Goal: Use online tool/utility: Use online tool/utility

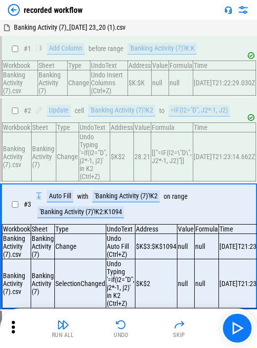
scroll to position [50, 0]
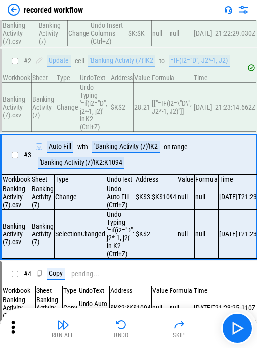
drag, startPoint x: 156, startPoint y: 208, endPoint x: 241, endPoint y: 174, distance: 91.1
click at [156, 209] on td "$K$2" at bounding box center [157, 233] width 42 height 49
click at [238, 325] on img "button" at bounding box center [238, 328] width 16 height 16
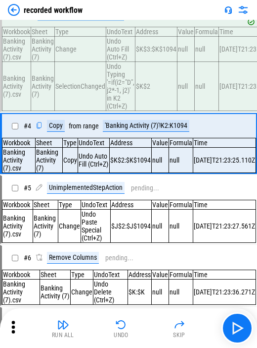
scroll to position [198, 0]
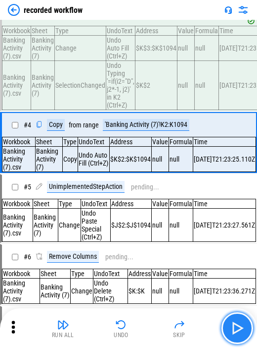
click at [232, 325] on img "button" at bounding box center [238, 328] width 16 height 16
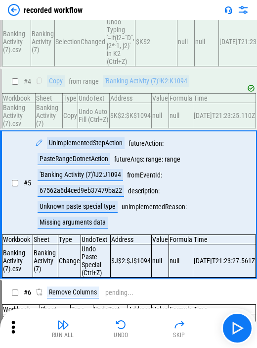
scroll to position [265, 0]
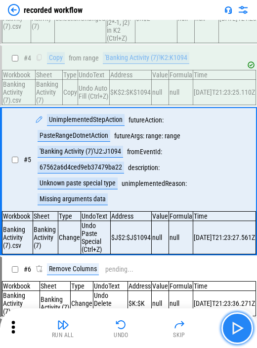
click at [238, 322] on img "button" at bounding box center [238, 328] width 16 height 16
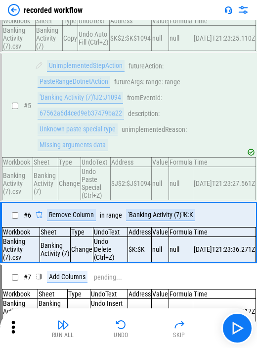
scroll to position [269, 0]
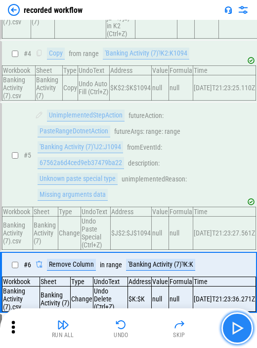
click at [233, 319] on button "button" at bounding box center [238, 328] width 32 height 32
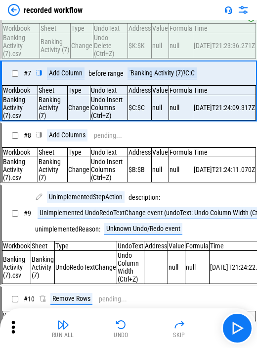
scroll to position [432, 0]
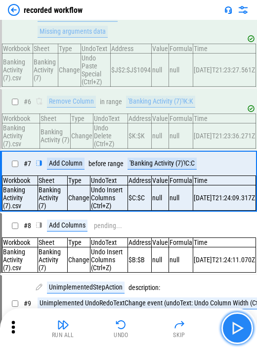
click at [232, 327] on img "button" at bounding box center [238, 328] width 16 height 16
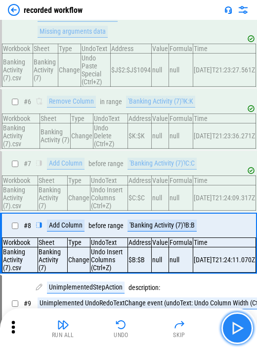
click at [232, 327] on img "button" at bounding box center [238, 328] width 16 height 16
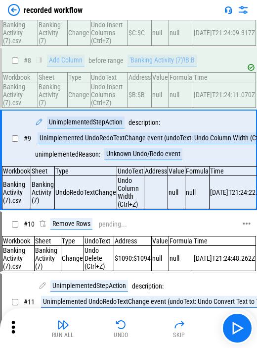
scroll to position [580, 0]
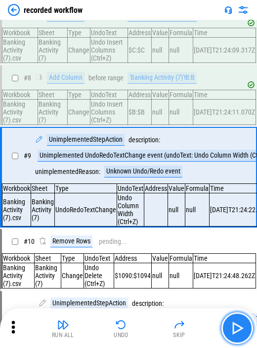
click at [229, 320] on button "button" at bounding box center [238, 328] width 32 height 32
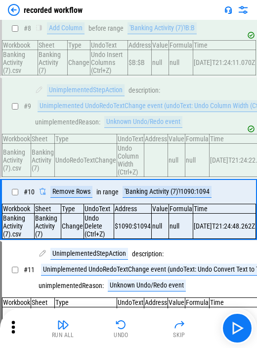
scroll to position [679, 0]
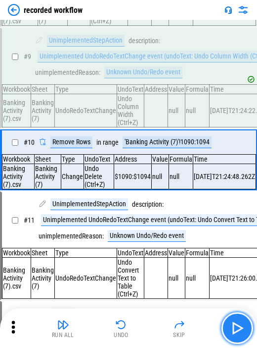
click at [227, 320] on button "button" at bounding box center [238, 328] width 32 height 32
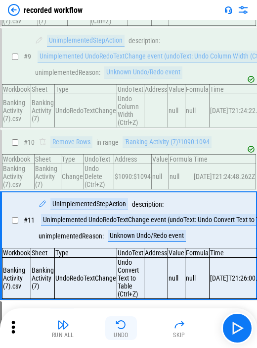
click at [131, 322] on button "Undo" at bounding box center [121, 328] width 32 height 24
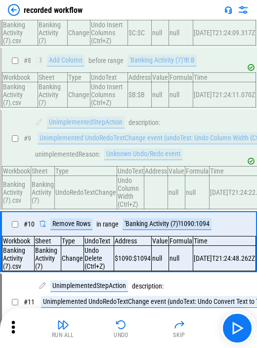
scroll to position [580, 0]
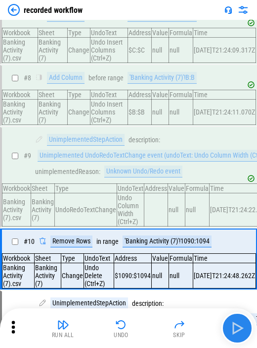
click at [230, 321] on img "button" at bounding box center [238, 328] width 16 height 16
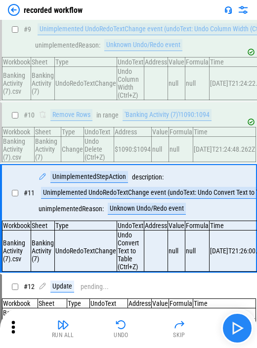
scroll to position [752, 0]
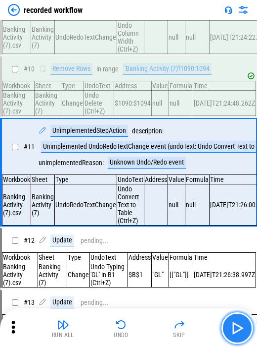
click at [230, 321] on img "button" at bounding box center [238, 328] width 16 height 16
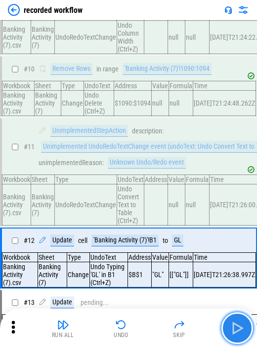
click at [241, 325] on img "button" at bounding box center [238, 328] width 16 height 16
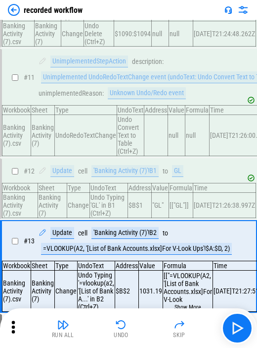
scroll to position [871, 0]
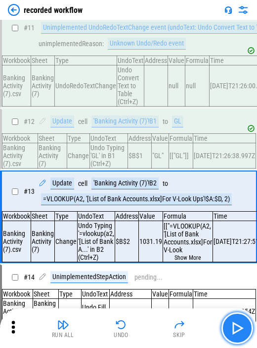
click at [233, 320] on img "button" at bounding box center [238, 328] width 16 height 16
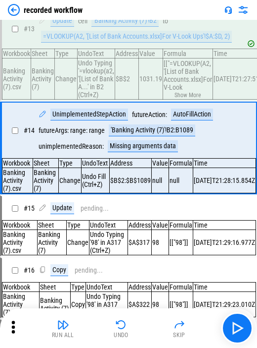
scroll to position [967, 0]
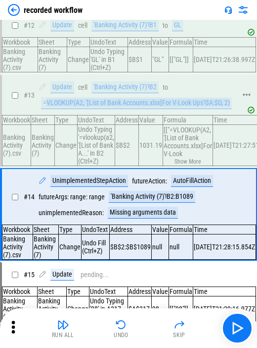
drag, startPoint x: 46, startPoint y: 107, endPoint x: 238, endPoint y: 112, distance: 192.6
click at [238, 112] on div "# 13 Update cell 'Banking Activity (7)'!B2 to =VLOOKUP(A2, '[List of Bank Accou…" at bounding box center [124, 95] width 245 height 40
copy div "VLOOKUP(A2, '[List of Bank Accounts.xlsx]For V-Look Ups'!$A:$D, 2)"
click at [228, 89] on div "Update cell 'Banking Activity (7)'!B2 to =VLOOKUP(A2, '[List of Bank Accounts.x…" at bounding box center [138, 95] width 198 height 28
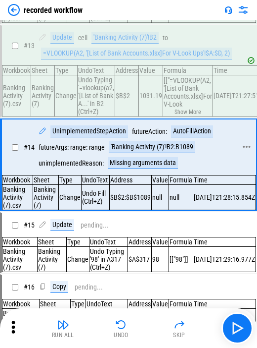
scroll to position [1066, 0]
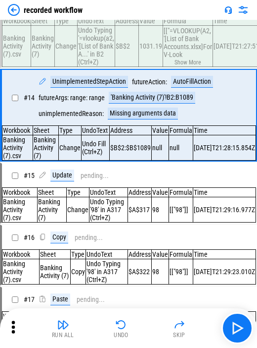
click at [235, 321] on img "button" at bounding box center [238, 328] width 16 height 16
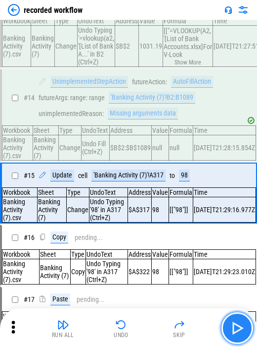
click at [235, 320] on img "button" at bounding box center [238, 328] width 16 height 16
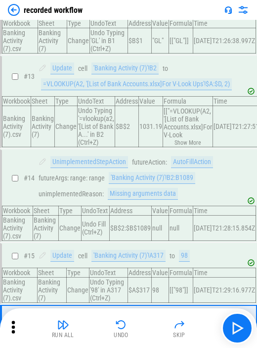
scroll to position [971, 0]
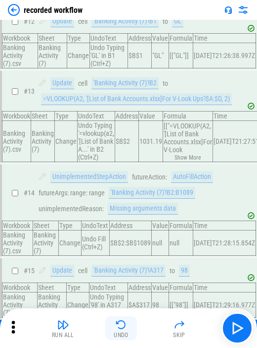
click at [114, 318] on button "Undo" at bounding box center [121, 328] width 32 height 24
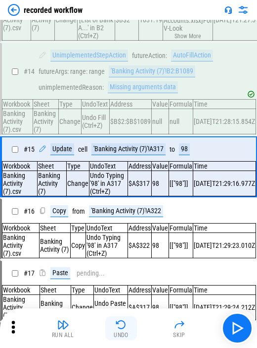
scroll to position [1096, 0]
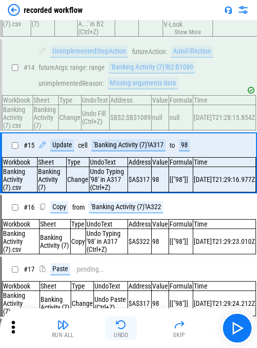
click at [113, 320] on button "Undo" at bounding box center [121, 328] width 32 height 24
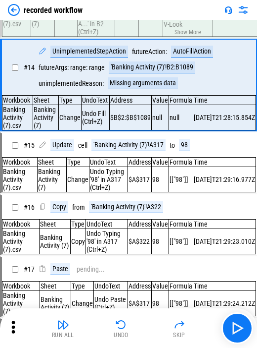
click at [112, 320] on button "Undo" at bounding box center [121, 328] width 32 height 24
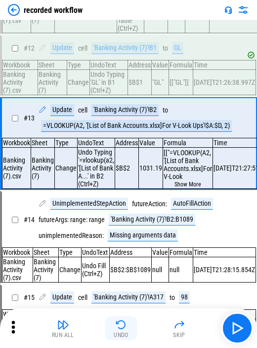
scroll to position [920, 0]
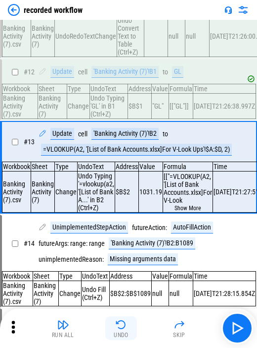
click at [111, 318] on button "Undo" at bounding box center [121, 328] width 32 height 24
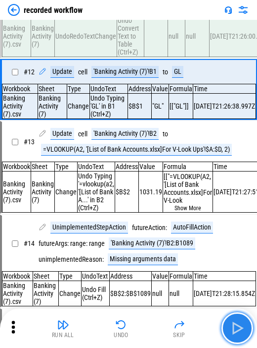
click at [229, 328] on button "button" at bounding box center [238, 328] width 32 height 32
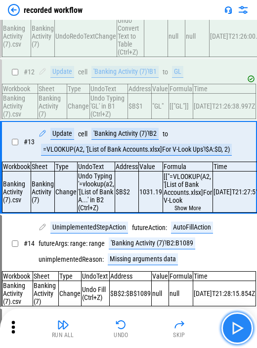
click at [229, 328] on button "button" at bounding box center [238, 328] width 32 height 32
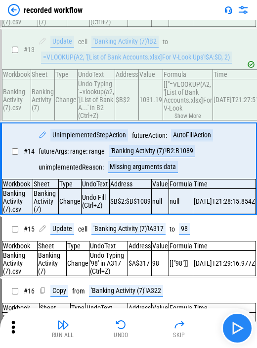
scroll to position [1016, 0]
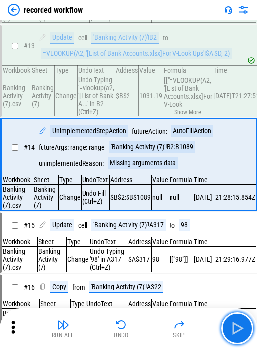
click at [233, 325] on img "button" at bounding box center [238, 328] width 16 height 16
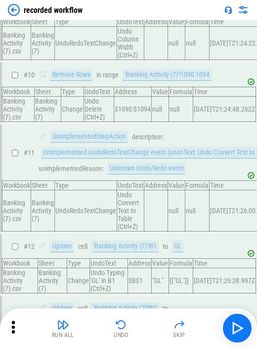
scroll to position [719, 0]
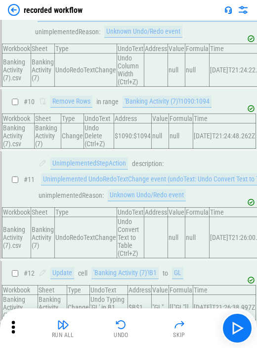
click at [114, 129] on td "Undo Delete (Ctrl+Z)" at bounding box center [99, 135] width 30 height 25
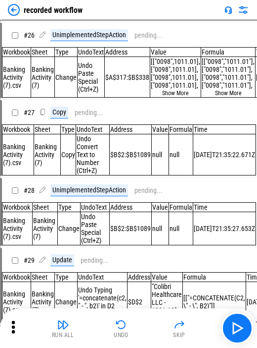
scroll to position [1988, 0]
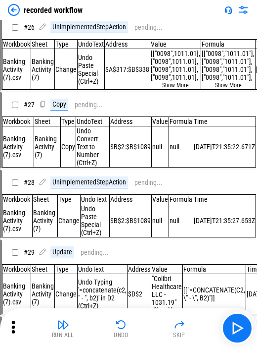
click at [183, 89] on button "Show More" at bounding box center [175, 85] width 27 height 7
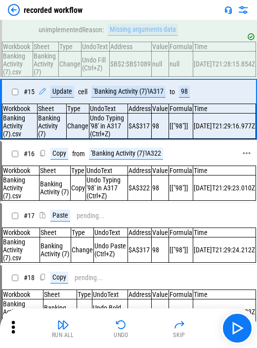
scroll to position [997, 0]
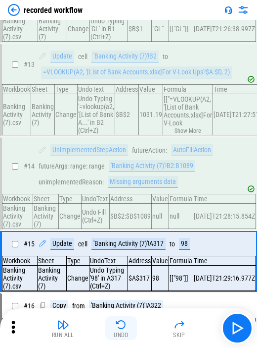
click at [125, 321] on img "button" at bounding box center [121, 324] width 12 height 12
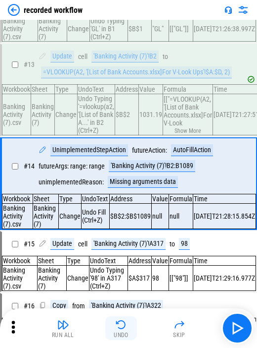
click at [125, 321] on img "button" at bounding box center [121, 324] width 12 height 12
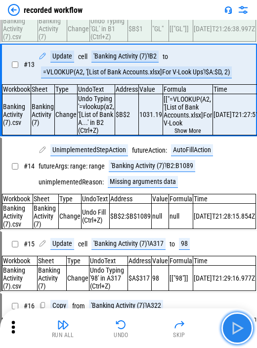
click at [237, 333] on img "button" at bounding box center [238, 328] width 16 height 16
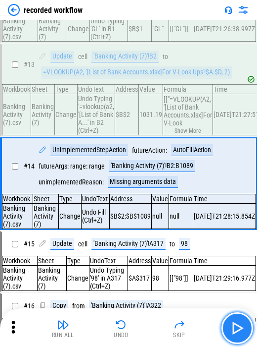
click at [237, 333] on img "button" at bounding box center [238, 328] width 16 height 16
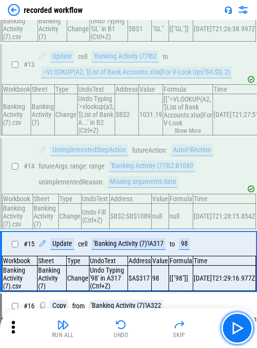
click at [237, 328] on img "button" at bounding box center [238, 328] width 16 height 16
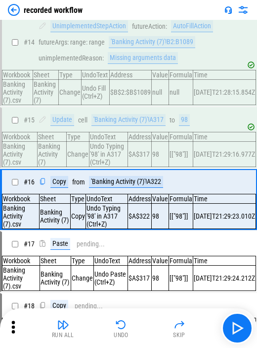
scroll to position [1160, 0]
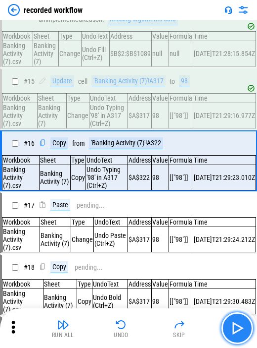
click at [236, 326] on img "button" at bounding box center [238, 328] width 16 height 16
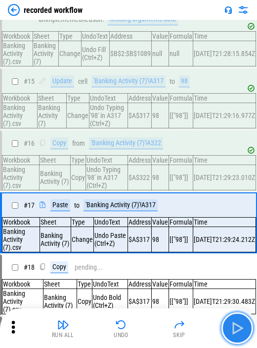
click at [236, 326] on img "button" at bounding box center [238, 328] width 16 height 16
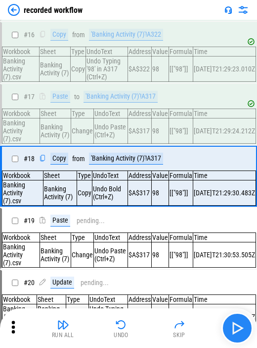
scroll to position [1283, 0]
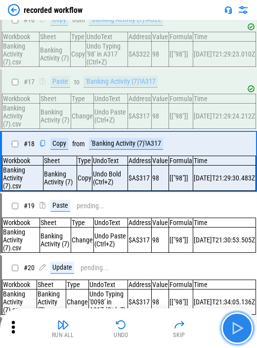
click at [236, 326] on img "button" at bounding box center [238, 328] width 16 height 16
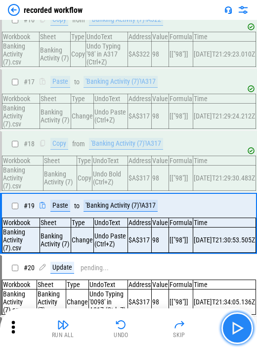
click at [236, 326] on img "button" at bounding box center [238, 328] width 16 height 16
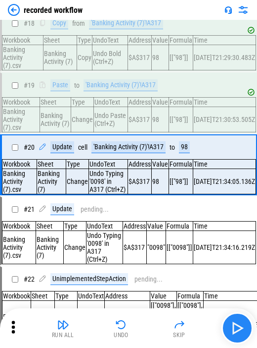
scroll to position [1407, 0]
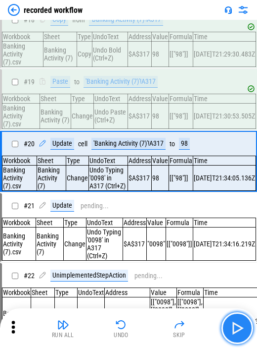
click at [236, 326] on img "button" at bounding box center [238, 328] width 16 height 16
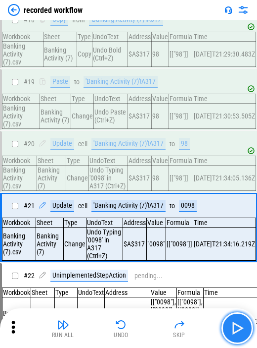
click at [236, 326] on img "button" at bounding box center [238, 328] width 16 height 16
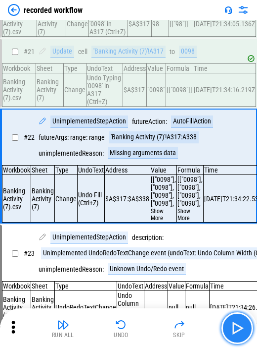
click at [236, 326] on img "button" at bounding box center [238, 328] width 16 height 16
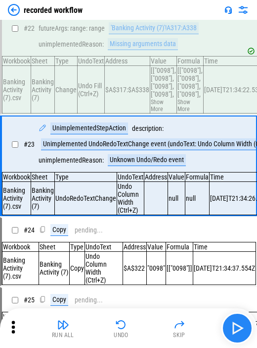
scroll to position [1671, 0]
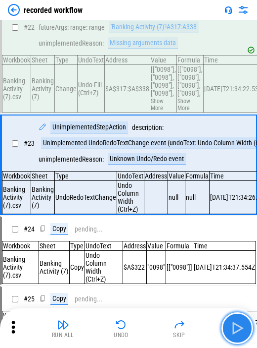
click at [236, 326] on img "button" at bounding box center [238, 328] width 16 height 16
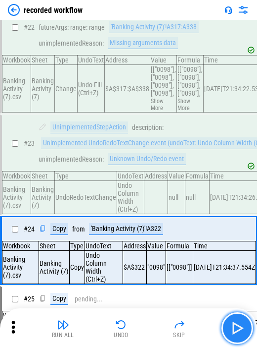
click at [230, 317] on button "button" at bounding box center [238, 328] width 32 height 32
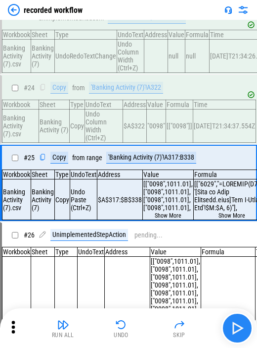
scroll to position [1826, 0]
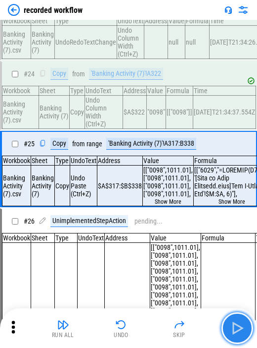
click at [230, 317] on button "button" at bounding box center [238, 328] width 32 height 32
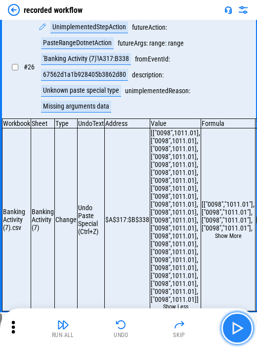
click at [230, 317] on button "button" at bounding box center [238, 328] width 32 height 32
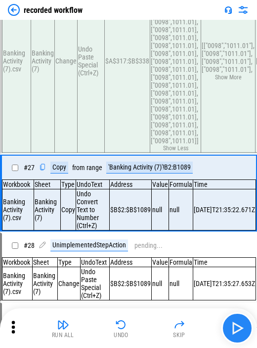
scroll to position [2210, 0]
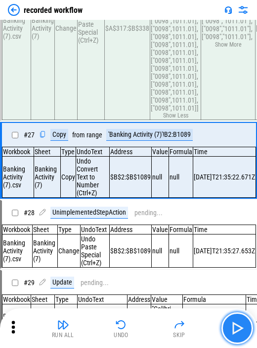
click at [229, 326] on button "button" at bounding box center [238, 328] width 32 height 32
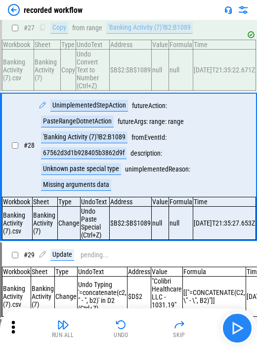
scroll to position [2318, 0]
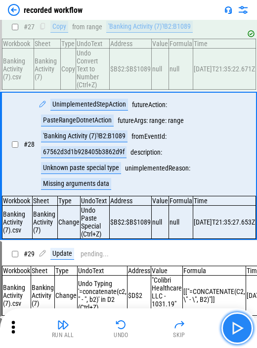
click at [235, 325] on img "button" at bounding box center [238, 328] width 16 height 16
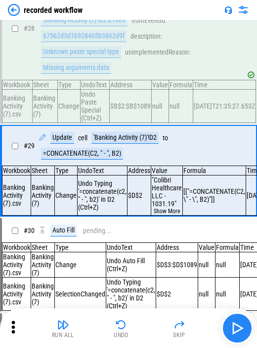
scroll to position [2437, 0]
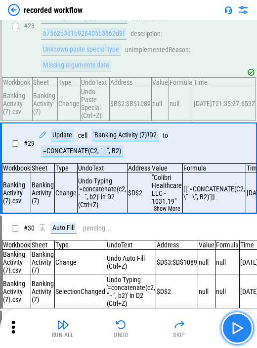
click at [230, 328] on img "button" at bounding box center [238, 328] width 16 height 16
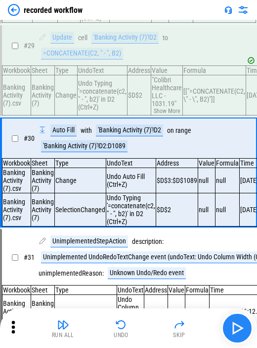
scroll to position [2541, 0]
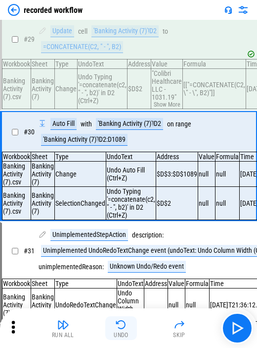
click at [123, 324] on img "button" at bounding box center [121, 324] width 12 height 12
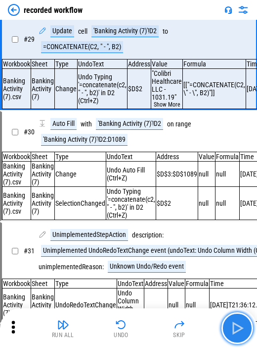
click at [226, 322] on button "button" at bounding box center [238, 328] width 32 height 32
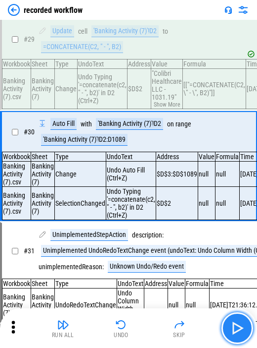
click at [238, 317] on button "button" at bounding box center [238, 328] width 32 height 32
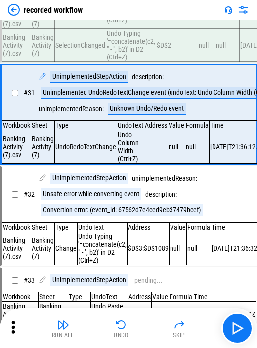
scroll to position [2699, 0]
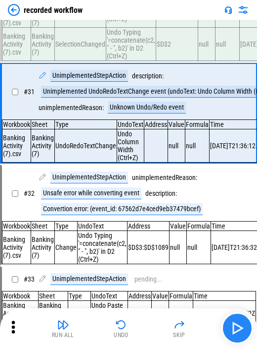
click at [229, 329] on button "button" at bounding box center [238, 328] width 32 height 32
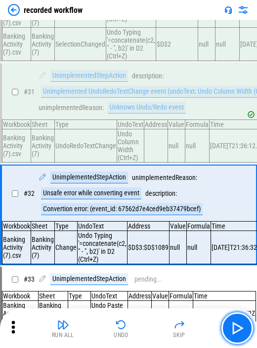
click at [240, 328] on img "button" at bounding box center [238, 328] width 16 height 16
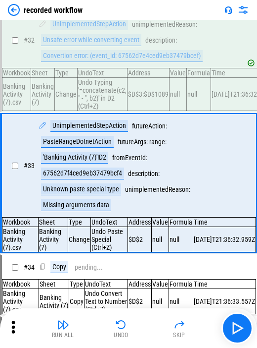
scroll to position [2878, 0]
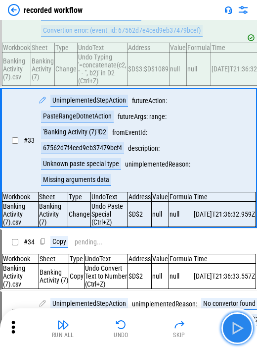
click at [233, 322] on img "button" at bounding box center [238, 328] width 16 height 16
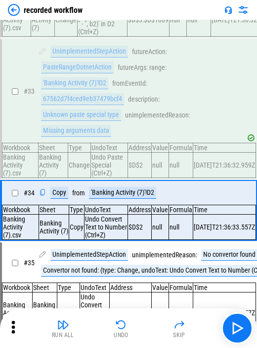
scroll to position [2981, 0]
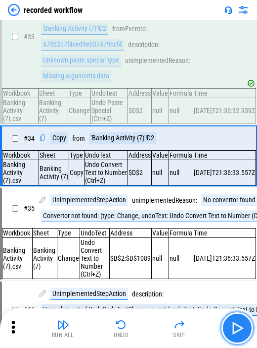
click at [233, 320] on img "button" at bounding box center [238, 328] width 16 height 16
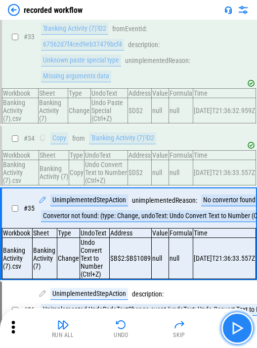
click at [232, 320] on img "button" at bounding box center [238, 328] width 16 height 16
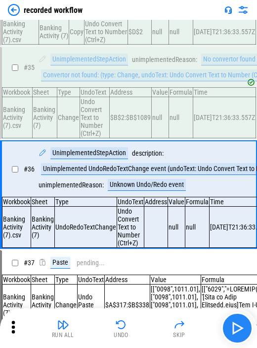
scroll to position [3157, 0]
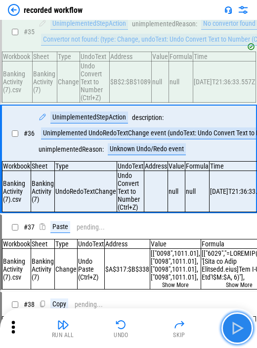
click at [232, 320] on img "button" at bounding box center [238, 328] width 16 height 16
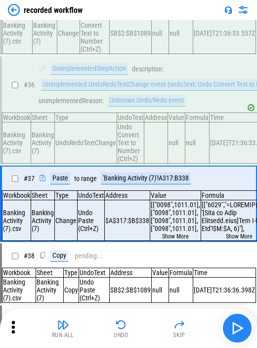
scroll to position [3252, 0]
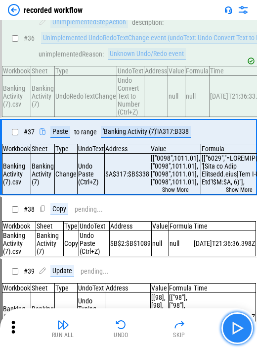
click at [232, 320] on img "button" at bounding box center [238, 328] width 16 height 16
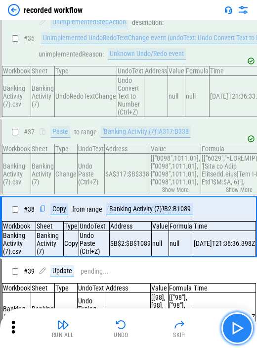
click at [232, 320] on img "button" at bounding box center [238, 328] width 16 height 16
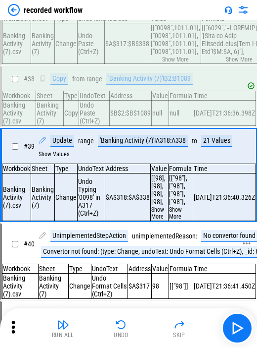
scroll to position [3403, 0]
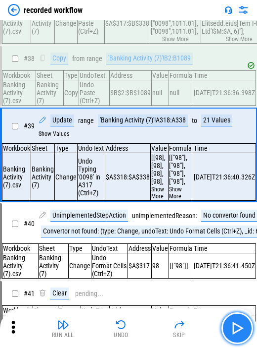
click at [240, 322] on img "button" at bounding box center [238, 328] width 16 height 16
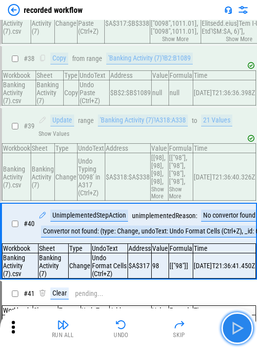
click at [238, 322] on img "button" at bounding box center [238, 328] width 16 height 16
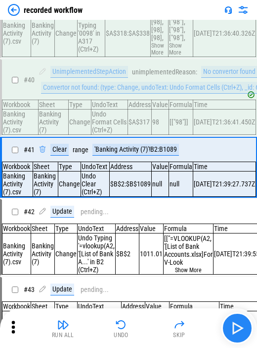
scroll to position [3562, 0]
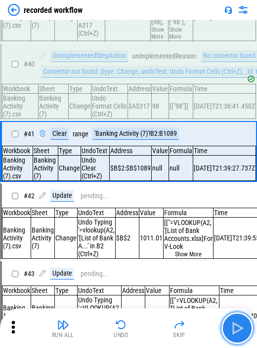
click at [237, 321] on img "button" at bounding box center [238, 328] width 16 height 16
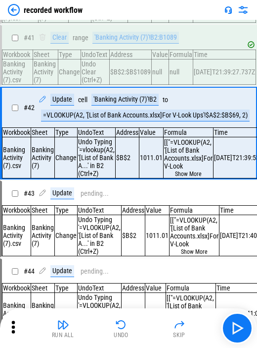
scroll to position [3661, 0]
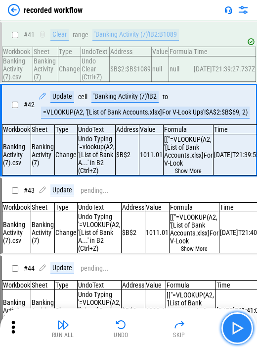
click at [236, 325] on img "button" at bounding box center [238, 328] width 16 height 16
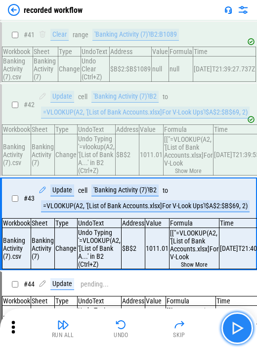
click at [236, 322] on img "button" at bounding box center [238, 328] width 16 height 16
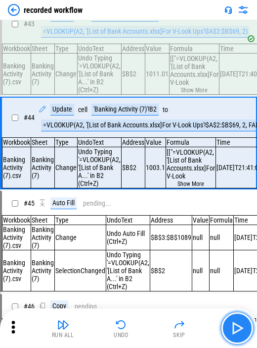
click at [236, 322] on img "button" at bounding box center [238, 328] width 16 height 16
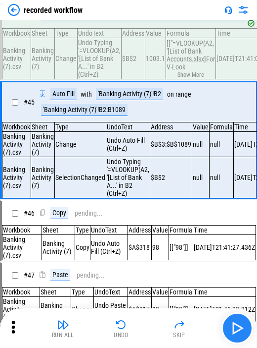
scroll to position [3945, 0]
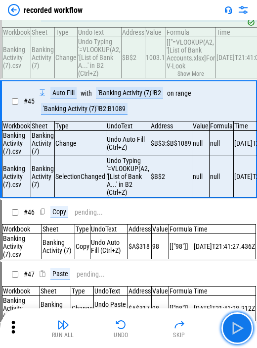
click at [236, 321] on img "button" at bounding box center [238, 328] width 16 height 16
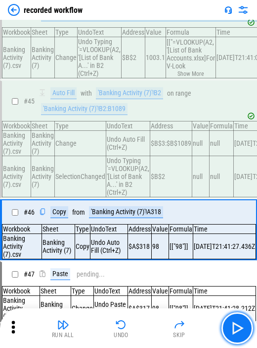
click at [236, 321] on img "button" at bounding box center [238, 328] width 16 height 16
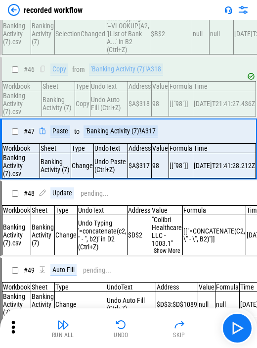
scroll to position [4103, 0]
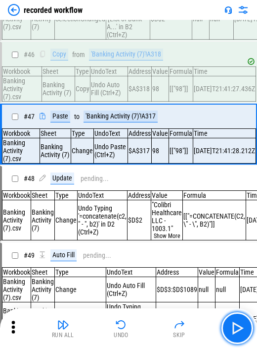
click at [236, 321] on img "button" at bounding box center [238, 328] width 16 height 16
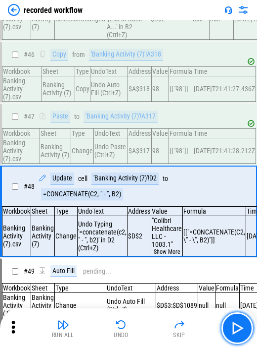
click at [236, 321] on img "button" at bounding box center [238, 328] width 16 height 16
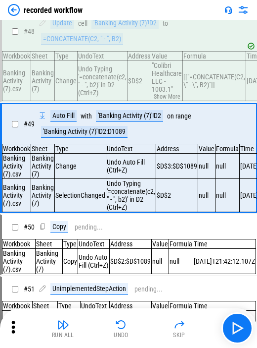
scroll to position [4286, 0]
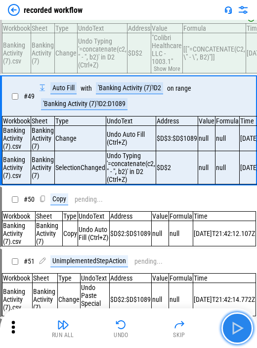
click at [230, 322] on img "button" at bounding box center [238, 328] width 16 height 16
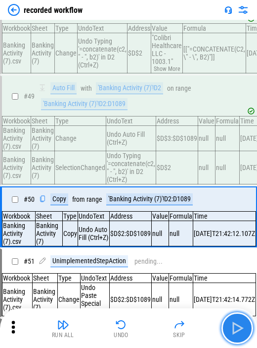
click at [230, 322] on img "button" at bounding box center [238, 328] width 16 height 16
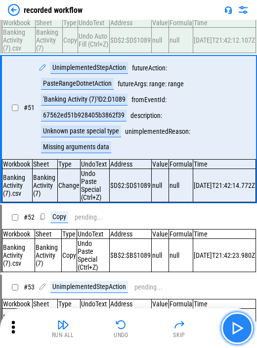
click at [230, 322] on img "button" at bounding box center [238, 328] width 16 height 16
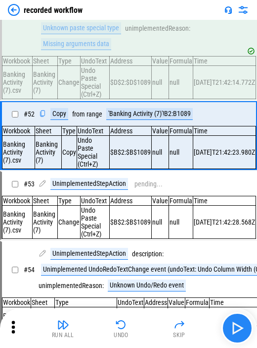
scroll to position [4582, 0]
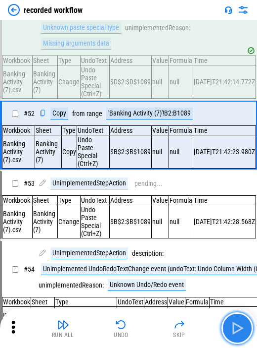
click at [230, 320] on img "button" at bounding box center [238, 328] width 16 height 16
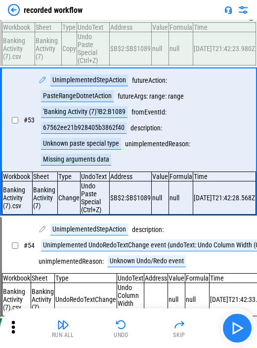
scroll to position [4686, 0]
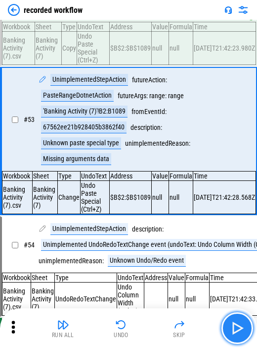
click at [230, 320] on img "button" at bounding box center [238, 328] width 16 height 16
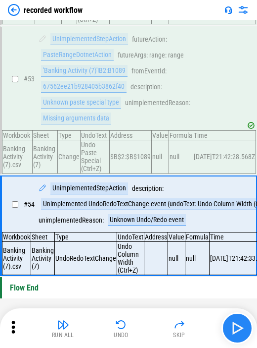
scroll to position [4758, 0]
click at [230, 320] on img "button" at bounding box center [238, 328] width 16 height 16
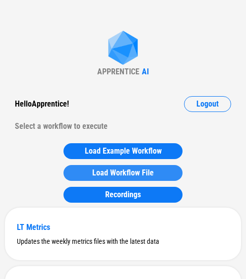
click at [140, 169] on span "Load Workflow File" at bounding box center [122, 173] width 61 height 8
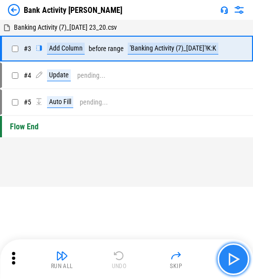
click at [237, 260] on img "button" at bounding box center [233, 259] width 16 height 16
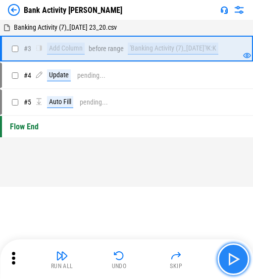
click at [237, 260] on img "button" at bounding box center [233, 259] width 16 height 16
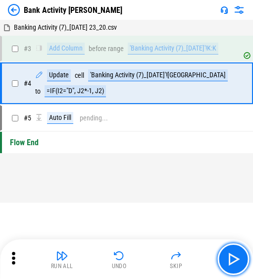
click at [237, 260] on img "button" at bounding box center [233, 259] width 16 height 16
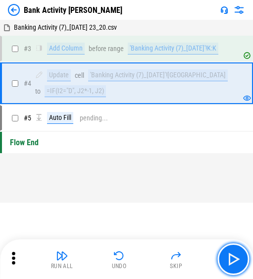
click at [237, 260] on img "button" at bounding box center [233, 259] width 16 height 16
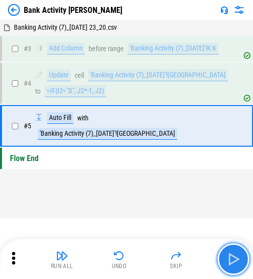
click at [232, 259] on img "button" at bounding box center [233, 259] width 16 height 16
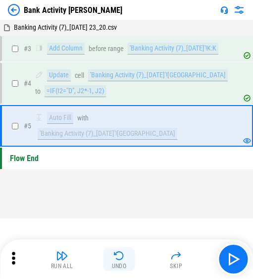
click at [121, 260] on img "button" at bounding box center [119, 255] width 12 height 12
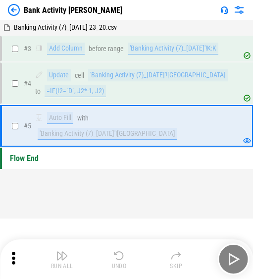
click at [121, 260] on div "Run All Undo Skip" at bounding box center [127, 259] width 243 height 32
click at [121, 260] on img "button" at bounding box center [119, 255] width 12 height 12
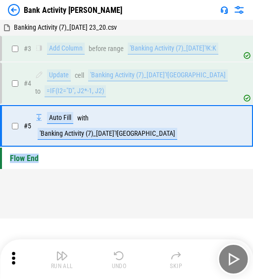
click at [121, 260] on div "Run All Undo Skip" at bounding box center [127, 259] width 243 height 32
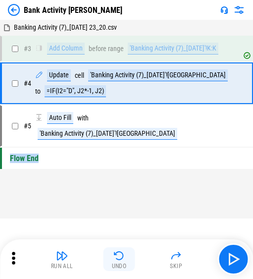
click at [121, 260] on img "button" at bounding box center [119, 255] width 12 height 12
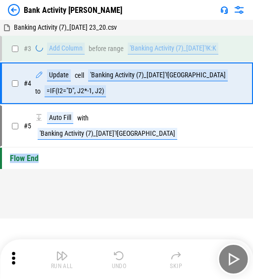
click at [121, 260] on div "Run All Undo Skip" at bounding box center [127, 259] width 243 height 32
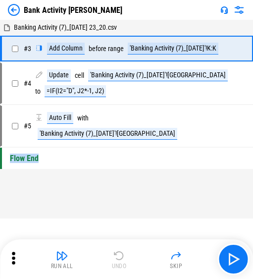
click at [121, 260] on div "Run All Undo Skip" at bounding box center [127, 259] width 243 height 32
click at [10, 11] on img at bounding box center [14, 10] width 12 height 12
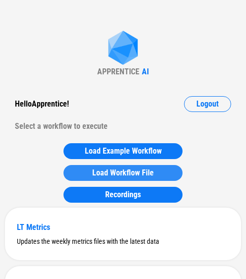
click at [103, 172] on span "Load Workflow File" at bounding box center [122, 173] width 61 height 8
click at [122, 178] on button "Load Workflow File" at bounding box center [122, 173] width 119 height 16
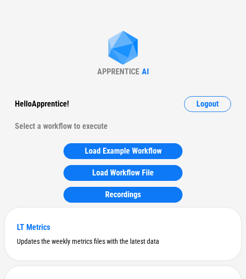
click at [106, 74] on div "APPRENTICE" at bounding box center [118, 71] width 42 height 9
click at [88, 140] on div "Load Example Workflow Load Workflow File Recordings" at bounding box center [123, 172] width 149 height 69
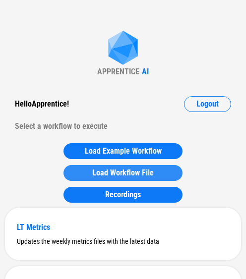
click at [134, 167] on button "Load Workflow File" at bounding box center [122, 173] width 119 height 16
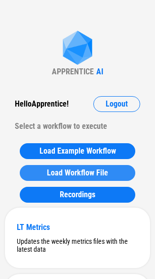
click at [66, 173] on span "Load Workflow File" at bounding box center [77, 173] width 61 height 8
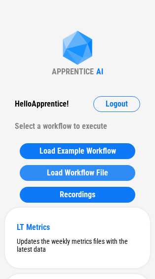
click at [76, 172] on span "Load Workflow File" at bounding box center [77, 173] width 61 height 8
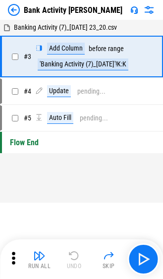
click at [16, 5] on img at bounding box center [14, 10] width 12 height 12
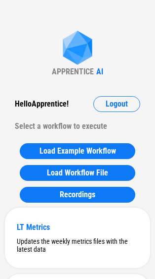
click at [71, 75] on div "APPRENTICE" at bounding box center [73, 71] width 42 height 9
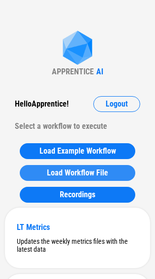
click at [50, 170] on span "Load Workflow File" at bounding box center [77, 173] width 61 height 8
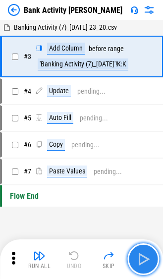
click at [142, 258] on img "button" at bounding box center [143, 259] width 16 height 16
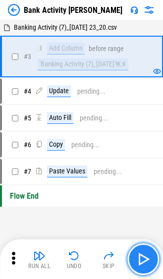
click at [142, 258] on img "button" at bounding box center [143, 259] width 16 height 16
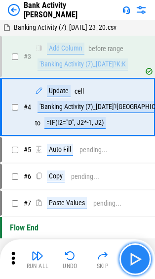
click at [142, 258] on img "button" at bounding box center [136, 259] width 16 height 16
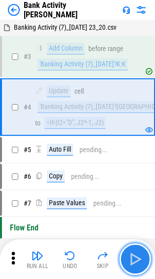
click at [142, 258] on img "button" at bounding box center [136, 259] width 16 height 16
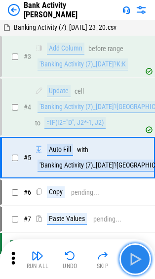
click at [142, 258] on img "button" at bounding box center [136, 259] width 16 height 16
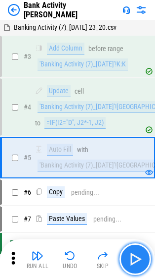
click at [142, 258] on img "button" at bounding box center [136, 259] width 16 height 16
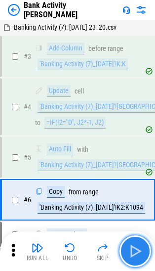
click at [142, 258] on img "button" at bounding box center [136, 252] width 16 height 16
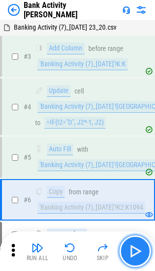
click at [140, 253] on img "button" at bounding box center [136, 252] width 16 height 16
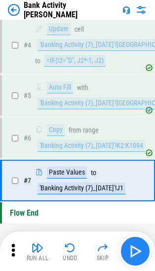
scroll to position [64, 0]
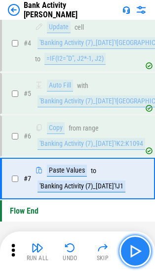
click at [140, 252] on img "button" at bounding box center [136, 252] width 16 height 16
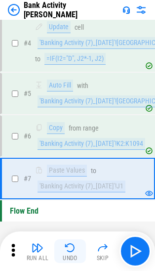
click at [75, 243] on img "button" at bounding box center [70, 248] width 12 height 12
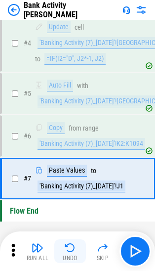
click at [69, 244] on img "button" at bounding box center [70, 248] width 12 height 12
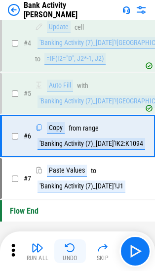
click at [69, 244] on img "button" at bounding box center [70, 248] width 12 height 12
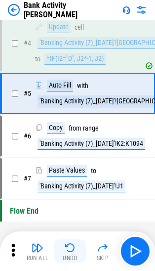
click at [69, 244] on img "button" at bounding box center [70, 248] width 12 height 12
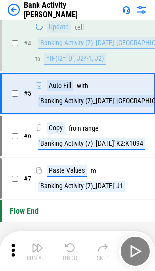
click at [69, 244] on img "button" at bounding box center [70, 248] width 12 height 12
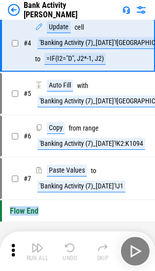
click at [69, 244] on div "Run All Undo Skip" at bounding box center [79, 252] width 146 height 32
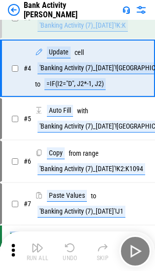
click at [69, 244] on div "Run All Undo Skip" at bounding box center [79, 252] width 146 height 32
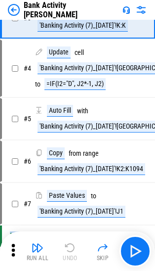
scroll to position [4, 0]
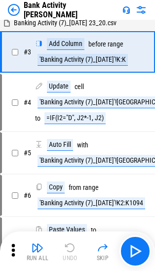
click at [69, 244] on div "Run All Undo Skip" at bounding box center [79, 252] width 146 height 32
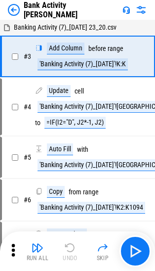
click at [69, 244] on div "Run All Undo Skip" at bounding box center [79, 252] width 146 height 32
click at [12, 10] on img at bounding box center [14, 10] width 12 height 12
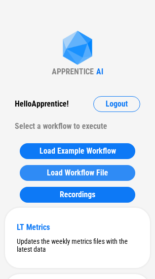
click at [78, 169] on span "Load Workflow File" at bounding box center [77, 173] width 61 height 8
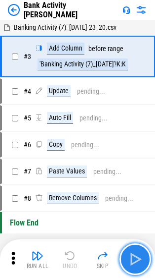
click at [141, 255] on img "button" at bounding box center [136, 259] width 16 height 16
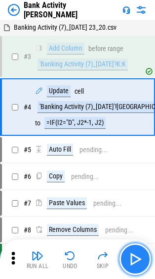
click at [141, 255] on img "button" at bounding box center [136, 259] width 16 height 16
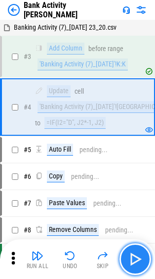
click at [141, 255] on img "button" at bounding box center [136, 259] width 16 height 16
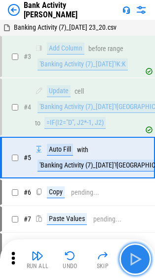
click at [141, 255] on img "button" at bounding box center [136, 259] width 16 height 16
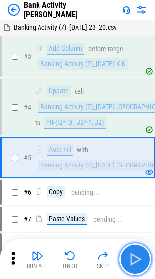
click at [140, 255] on img "button" at bounding box center [136, 259] width 16 height 16
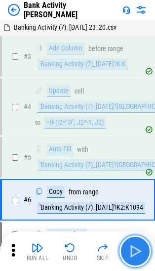
click at [140, 255] on img "button" at bounding box center [136, 252] width 16 height 16
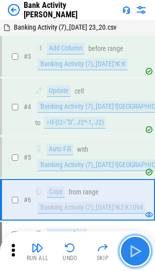
click at [136, 258] on img "button" at bounding box center [136, 252] width 16 height 16
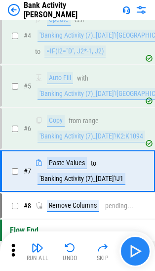
scroll to position [91, 0]
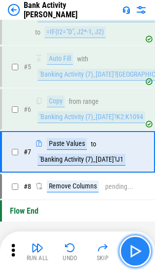
click at [136, 257] on img "button" at bounding box center [136, 252] width 16 height 16
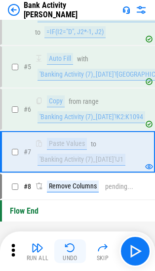
click at [64, 246] on img "button" at bounding box center [70, 248] width 12 height 12
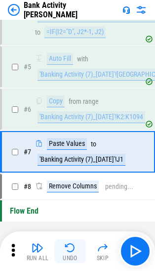
click at [64, 246] on img "button" at bounding box center [70, 248] width 12 height 12
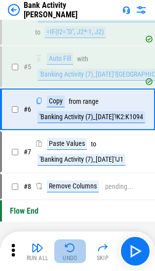
click at [64, 246] on img "button" at bounding box center [70, 248] width 12 height 12
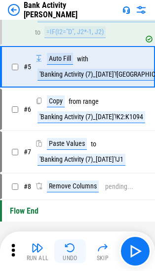
click at [64, 246] on img "button" at bounding box center [70, 248] width 12 height 12
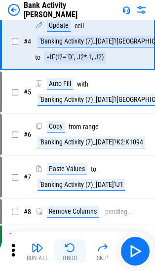
click at [64, 246] on img "button" at bounding box center [70, 248] width 12 height 12
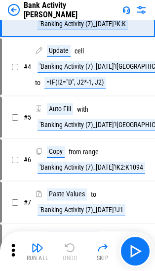
click at [64, 246] on div "Run All Undo Skip" at bounding box center [79, 252] width 146 height 32
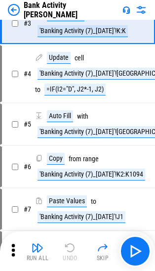
scroll to position [2, 0]
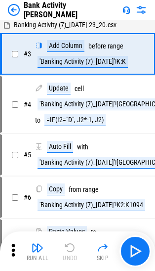
click at [64, 246] on div "Run All Undo Skip" at bounding box center [79, 252] width 146 height 32
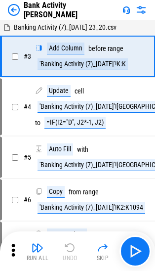
click at [64, 246] on div "Run All Undo Skip" at bounding box center [79, 252] width 146 height 32
click at [9, 7] on img at bounding box center [14, 10] width 12 height 12
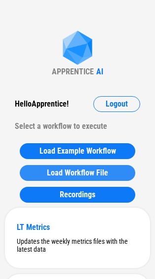
click at [73, 178] on button "Load Workflow File" at bounding box center [78, 173] width 116 height 16
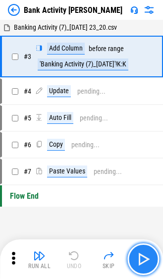
click at [147, 253] on img "button" at bounding box center [143, 259] width 16 height 16
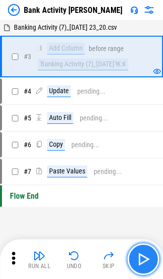
click at [147, 253] on img "button" at bounding box center [143, 259] width 16 height 16
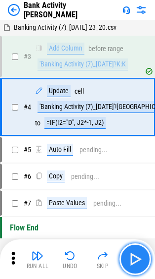
click at [138, 254] on img "button" at bounding box center [136, 259] width 16 height 16
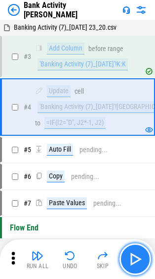
click at [138, 254] on img "button" at bounding box center [136, 259] width 16 height 16
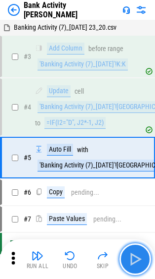
click at [138, 254] on img "button" at bounding box center [136, 259] width 16 height 16
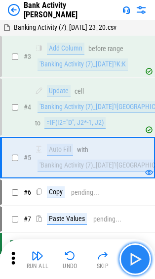
click at [138, 254] on img "button" at bounding box center [136, 259] width 16 height 16
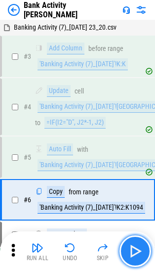
click at [138, 254] on img "button" at bounding box center [136, 252] width 16 height 16
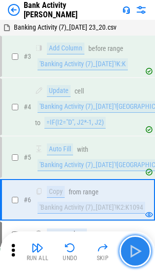
click at [138, 254] on img "button" at bounding box center [136, 252] width 16 height 16
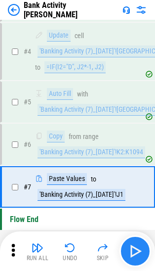
scroll to position [64, 0]
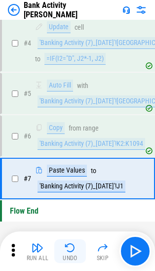
click at [66, 255] on div "Undo" at bounding box center [70, 258] width 15 height 6
click at [66, 255] on div "Run All Undo Skip" at bounding box center [79, 252] width 146 height 32
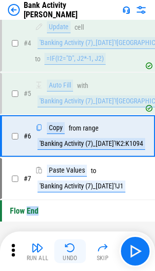
click at [66, 255] on div "Undo" at bounding box center [70, 258] width 15 height 6
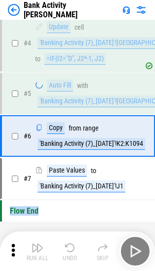
click at [66, 255] on div "Run All Undo Skip" at bounding box center [79, 252] width 146 height 32
click at [66, 255] on div "Undo" at bounding box center [70, 258] width 15 height 6
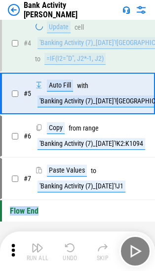
click at [66, 255] on div "Run All Undo Skip" at bounding box center [79, 252] width 146 height 32
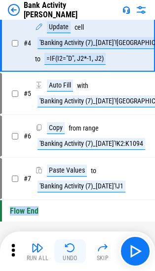
click at [66, 255] on div "Undo" at bounding box center [70, 258] width 15 height 6
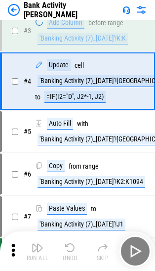
click at [66, 255] on div "Run All Undo Skip" at bounding box center [79, 252] width 146 height 32
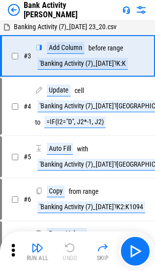
scroll to position [0, 0]
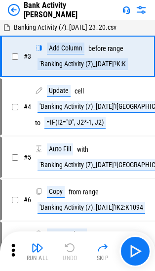
click at [66, 255] on div "Run All Undo Skip" at bounding box center [79, 252] width 146 height 32
click at [18, 10] on img at bounding box center [14, 10] width 12 height 12
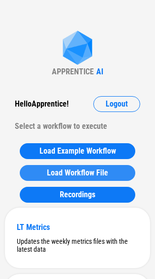
click at [70, 165] on button "Load Workflow File" at bounding box center [78, 173] width 116 height 16
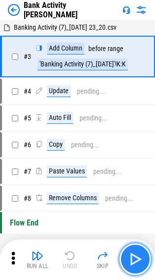
click at [136, 259] on img "button" at bounding box center [136, 259] width 16 height 16
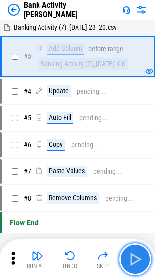
click at [136, 259] on img "button" at bounding box center [136, 259] width 16 height 16
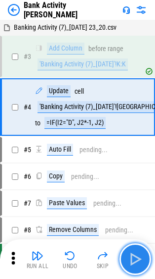
click at [136, 259] on img "button" at bounding box center [136, 259] width 16 height 16
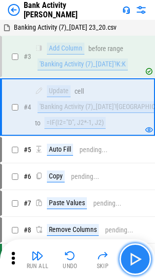
click at [136, 259] on img "button" at bounding box center [136, 259] width 16 height 16
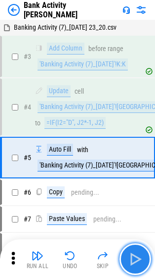
click at [136, 259] on img "button" at bounding box center [136, 259] width 16 height 16
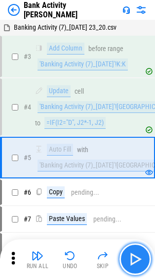
click at [136, 259] on img "button" at bounding box center [136, 259] width 16 height 16
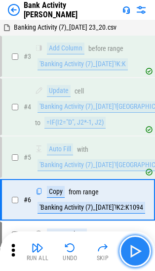
click at [136, 259] on button "button" at bounding box center [136, 252] width 32 height 32
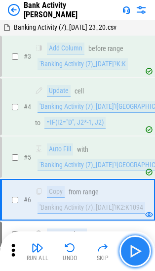
click at [136, 259] on button "button" at bounding box center [136, 252] width 32 height 32
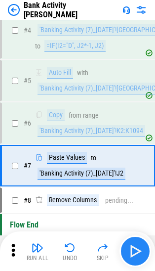
scroll to position [91, 0]
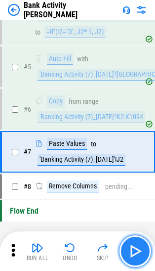
click at [136, 259] on button "button" at bounding box center [136, 252] width 32 height 32
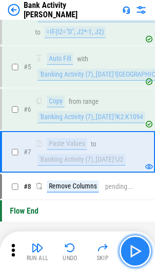
click at [125, 247] on button "button" at bounding box center [136, 252] width 32 height 32
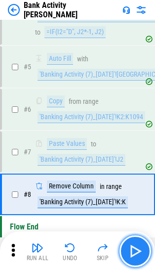
click at [125, 247] on button "button" at bounding box center [136, 252] width 32 height 32
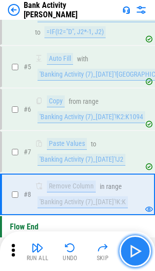
click at [125, 247] on button "button" at bounding box center [136, 252] width 32 height 32
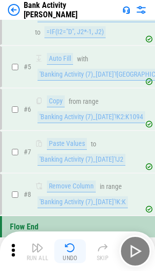
click at [67, 252] on img "button" at bounding box center [70, 248] width 12 height 12
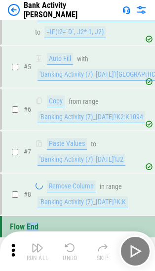
click at [67, 252] on div "Run All Undo Skip" at bounding box center [79, 252] width 146 height 32
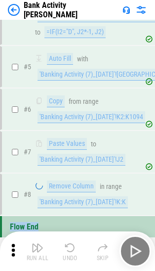
drag, startPoint x: 67, startPoint y: 252, endPoint x: 73, endPoint y: 251, distance: 5.5
click at [67, 252] on div "Run All Undo Skip" at bounding box center [79, 252] width 146 height 32
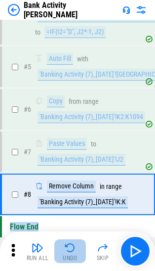
click at [74, 249] on img "button" at bounding box center [70, 248] width 12 height 12
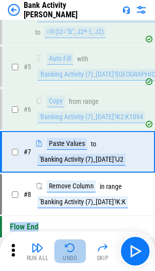
click at [74, 249] on img "button" at bounding box center [70, 248] width 12 height 12
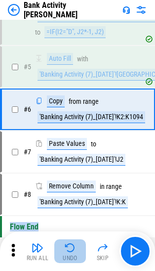
click at [74, 249] on img "button" at bounding box center [70, 248] width 12 height 12
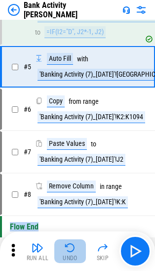
click at [74, 249] on img "button" at bounding box center [70, 248] width 12 height 12
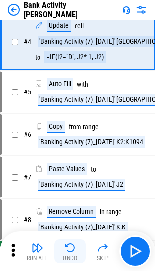
click at [74, 249] on img "button" at bounding box center [70, 248] width 12 height 12
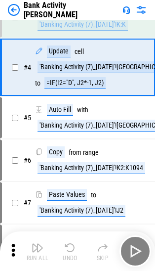
click at [74, 249] on div "Run All Undo Skip" at bounding box center [79, 252] width 146 height 32
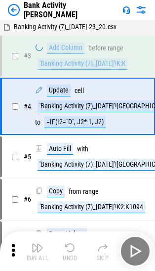
click at [74, 249] on div "Run All Undo Skip" at bounding box center [79, 252] width 146 height 32
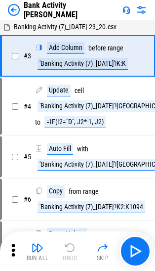
scroll to position [0, 0]
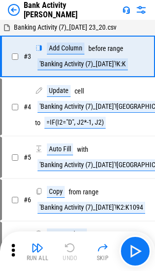
click at [74, 249] on div "Run All Undo Skip" at bounding box center [79, 252] width 146 height 32
click at [14, 7] on img at bounding box center [14, 10] width 12 height 12
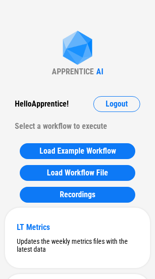
click at [44, 143] on div "Load Example Workflow Load Workflow File Recordings" at bounding box center [78, 172] width 146 height 69
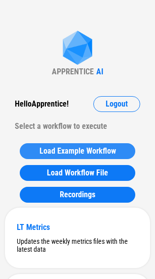
click at [43, 149] on span "Load Example Workflow" at bounding box center [78, 151] width 77 height 8
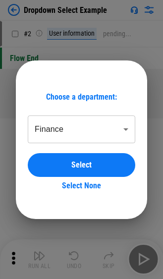
click at [91, 242] on div "Choose a department: Finance ******* ​ Select Select None" at bounding box center [81, 139] width 163 height 279
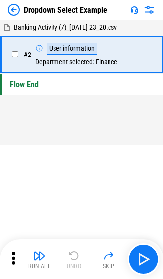
click at [18, 12] on img at bounding box center [14, 10] width 12 height 12
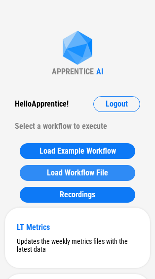
click at [78, 166] on button "Load Workflow File" at bounding box center [78, 173] width 116 height 16
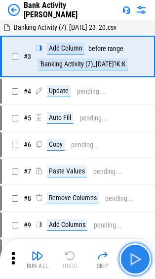
click at [127, 256] on button "button" at bounding box center [136, 259] width 32 height 32
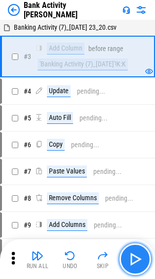
click at [127, 257] on button "button" at bounding box center [136, 259] width 32 height 32
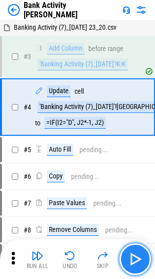
click at [127, 257] on button "button" at bounding box center [136, 259] width 32 height 32
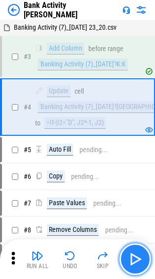
click at [127, 257] on button "button" at bounding box center [136, 259] width 32 height 32
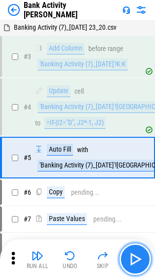
click at [127, 257] on button "button" at bounding box center [136, 259] width 32 height 32
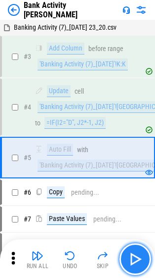
click at [127, 257] on button "button" at bounding box center [136, 259] width 32 height 32
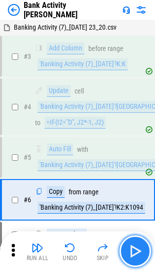
click at [127, 257] on button "button" at bounding box center [136, 252] width 32 height 32
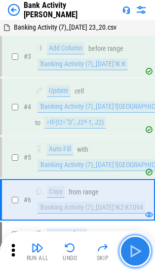
click at [127, 257] on button "button" at bounding box center [136, 252] width 32 height 32
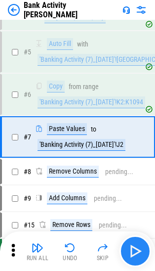
scroll to position [107, 0]
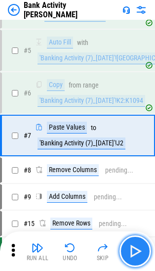
click at [131, 254] on img "button" at bounding box center [136, 252] width 16 height 16
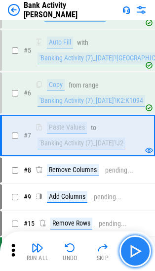
click at [131, 254] on img "button" at bounding box center [136, 252] width 16 height 16
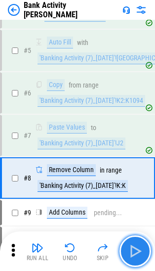
click at [131, 254] on img "button" at bounding box center [136, 252] width 16 height 16
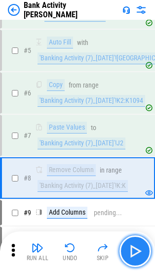
click at [131, 254] on img "button" at bounding box center [136, 252] width 16 height 16
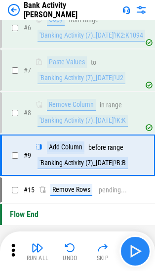
scroll to position [176, 0]
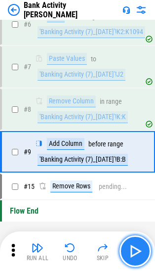
click at [131, 254] on img "button" at bounding box center [136, 252] width 16 height 16
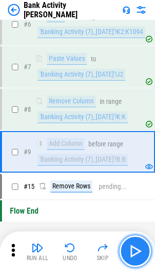
click at [131, 254] on img "button" at bounding box center [136, 252] width 16 height 16
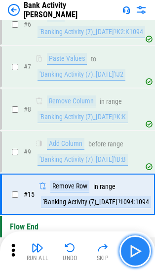
click at [131, 254] on img "button" at bounding box center [136, 252] width 16 height 16
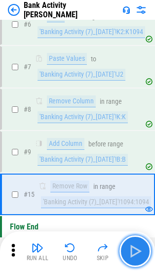
click at [131, 254] on img "button" at bounding box center [136, 252] width 16 height 16
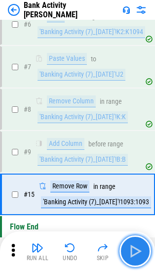
click at [131, 254] on img "button" at bounding box center [136, 252] width 16 height 16
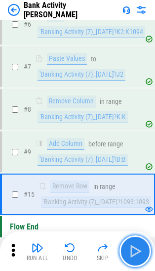
click at [131, 254] on img "button" at bounding box center [136, 252] width 16 height 16
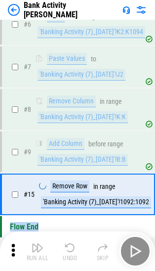
click at [131, 254] on div "Run All Undo Skip" at bounding box center [79, 252] width 146 height 32
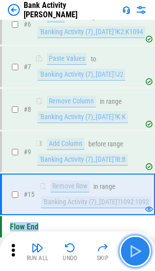
click at [131, 254] on img "button" at bounding box center [136, 252] width 16 height 16
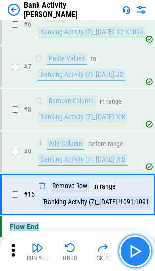
click at [131, 254] on img "button" at bounding box center [136, 252] width 16 height 16
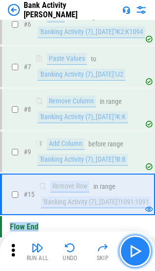
click at [131, 254] on img "button" at bounding box center [136, 252] width 16 height 16
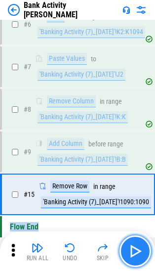
click at [131, 254] on img "button" at bounding box center [136, 252] width 16 height 16
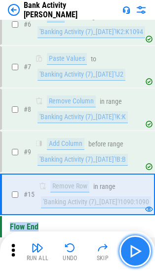
click at [131, 254] on img "button" at bounding box center [136, 252] width 16 height 16
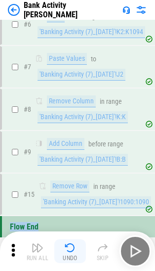
click at [75, 247] on img "button" at bounding box center [70, 248] width 12 height 12
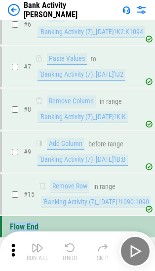
click at [75, 247] on div "Run All Undo Skip" at bounding box center [79, 252] width 146 height 32
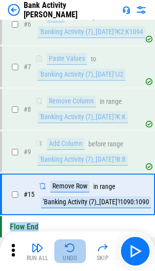
click at [75, 247] on img "button" at bounding box center [70, 248] width 12 height 12
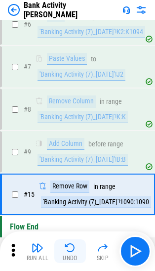
click at [75, 247] on div "Run All Undo Skip" at bounding box center [79, 252] width 146 height 32
click at [75, 247] on img "button" at bounding box center [70, 248] width 12 height 12
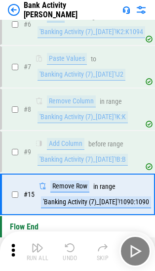
click at [75, 247] on div "Run All Undo Skip" at bounding box center [79, 252] width 146 height 32
click at [75, 247] on img "button" at bounding box center [70, 248] width 12 height 12
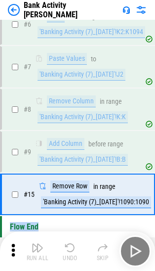
click at [75, 247] on div "Run All Undo Skip" at bounding box center [79, 252] width 146 height 32
click at [75, 247] on img "button" at bounding box center [70, 248] width 12 height 12
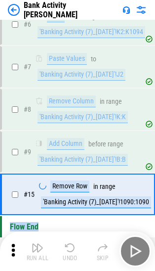
click at [75, 247] on div "Run All Undo Skip" at bounding box center [79, 252] width 146 height 32
click at [75, 247] on img "button" at bounding box center [70, 248] width 12 height 12
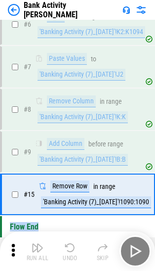
click at [75, 247] on div "Run All Undo Skip" at bounding box center [79, 252] width 146 height 32
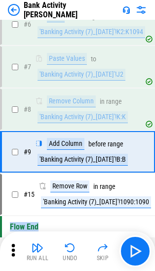
click at [75, 247] on img "button" at bounding box center [70, 248] width 12 height 12
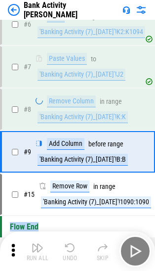
click at [75, 247] on div "Run All Undo Skip" at bounding box center [79, 252] width 146 height 32
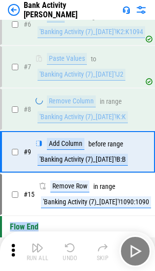
click at [75, 247] on div "Run All Undo Skip" at bounding box center [79, 252] width 146 height 32
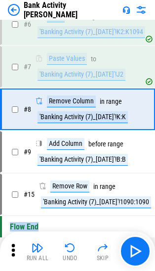
click at [75, 247] on img "button" at bounding box center [70, 248] width 12 height 12
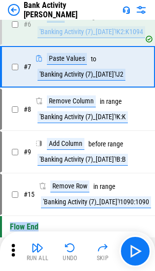
click at [75, 247] on img "button" at bounding box center [70, 248] width 12 height 12
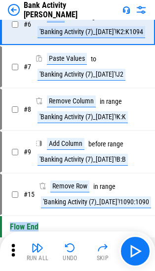
click at [75, 247] on img "button" at bounding box center [70, 248] width 12 height 12
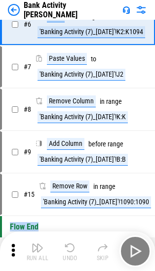
click at [75, 247] on div "Run All Undo Skip" at bounding box center [79, 252] width 146 height 32
click at [75, 247] on img "button" at bounding box center [70, 248] width 12 height 12
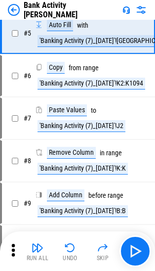
click at [75, 247] on div "Run All Undo Skip" at bounding box center [79, 252] width 146 height 32
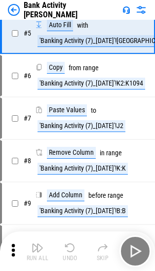
click at [75, 247] on div "Run All Undo Skip" at bounding box center [79, 252] width 146 height 32
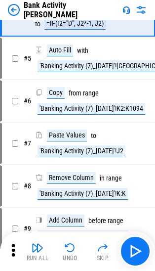
click at [75, 247] on img "button" at bounding box center [70, 248] width 12 height 12
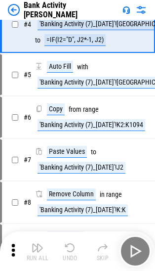
click at [75, 247] on div "Run All Undo Skip" at bounding box center [79, 252] width 146 height 32
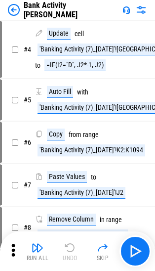
click at [75, 247] on div "Run All Undo Skip" at bounding box center [79, 252] width 146 height 32
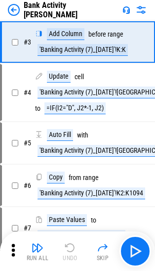
click at [75, 247] on div "Run All Undo Skip" at bounding box center [79, 252] width 146 height 32
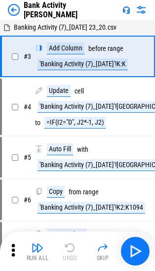
click at [75, 247] on div "Run All Undo Skip" at bounding box center [79, 252] width 146 height 32
click at [14, 10] on img at bounding box center [14, 10] width 12 height 12
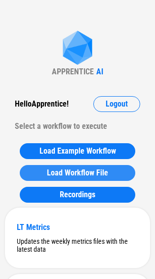
click at [82, 175] on span "Load Workflow File" at bounding box center [77, 173] width 61 height 8
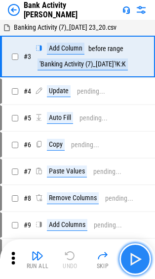
click at [130, 251] on img "button" at bounding box center [136, 259] width 16 height 16
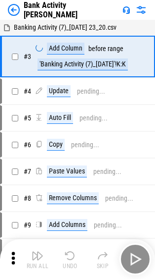
click at [130, 251] on div "Run All Undo Skip" at bounding box center [79, 259] width 146 height 32
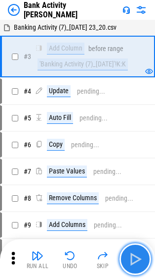
click at [130, 251] on img "button" at bounding box center [136, 259] width 16 height 16
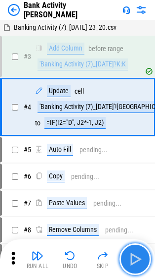
click at [130, 252] on img "button" at bounding box center [136, 259] width 16 height 16
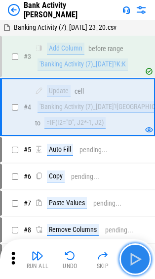
click at [130, 252] on img "button" at bounding box center [136, 259] width 16 height 16
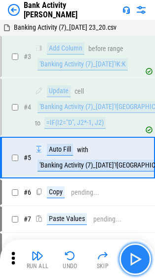
click at [130, 252] on img "button" at bounding box center [136, 259] width 16 height 16
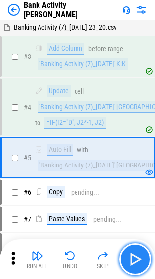
click at [130, 252] on img "button" at bounding box center [136, 259] width 16 height 16
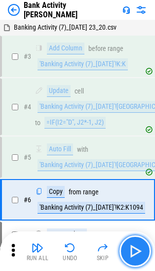
click at [130, 252] on img "button" at bounding box center [136, 252] width 16 height 16
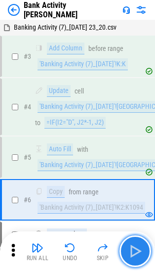
click at [130, 252] on img "button" at bounding box center [136, 252] width 16 height 16
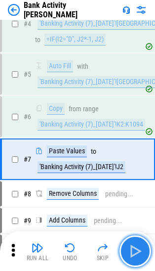
scroll to position [107, 0]
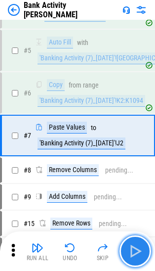
click at [130, 252] on img "button" at bounding box center [136, 252] width 16 height 16
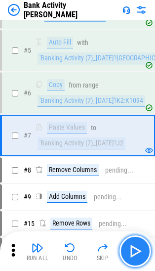
click at [130, 252] on img "button" at bounding box center [136, 252] width 16 height 16
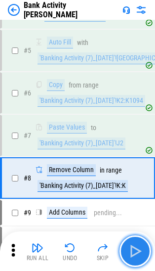
click at [130, 252] on img "button" at bounding box center [136, 252] width 16 height 16
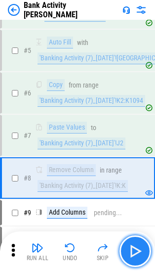
click at [130, 252] on img "button" at bounding box center [136, 252] width 16 height 16
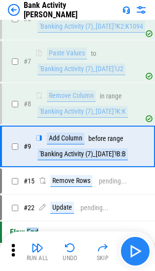
scroll to position [192, 0]
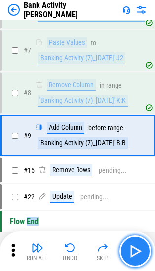
click at [130, 252] on img "button" at bounding box center [136, 252] width 16 height 16
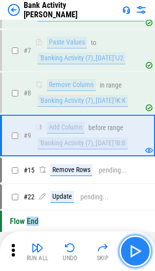
click at [130, 252] on img "button" at bounding box center [136, 252] width 16 height 16
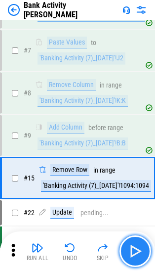
click at [130, 252] on img "button" at bounding box center [136, 252] width 16 height 16
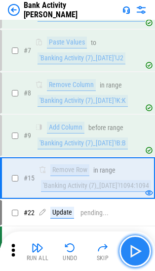
click at [130, 252] on img "button" at bounding box center [136, 252] width 16 height 16
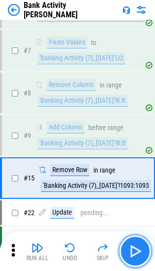
click at [130, 252] on img "button" at bounding box center [136, 252] width 16 height 16
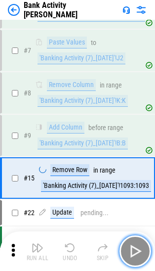
click at [130, 252] on img "button" at bounding box center [136, 252] width 16 height 16
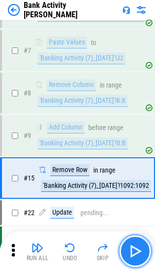
click at [130, 252] on img "button" at bounding box center [136, 252] width 16 height 16
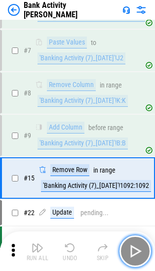
click at [130, 252] on img "button" at bounding box center [136, 252] width 16 height 16
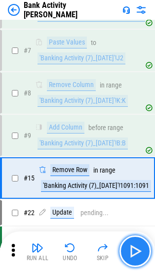
click at [130, 252] on img "button" at bounding box center [136, 252] width 16 height 16
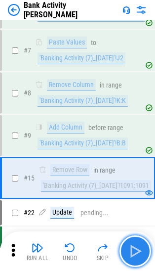
click at [130, 252] on img "button" at bounding box center [136, 252] width 16 height 16
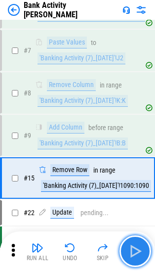
click at [130, 252] on img "button" at bounding box center [136, 252] width 16 height 16
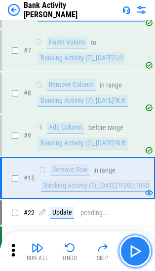
click at [130, 252] on img "button" at bounding box center [136, 252] width 16 height 16
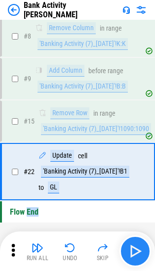
scroll to position [250, 0]
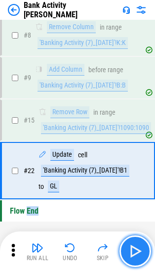
click at [130, 252] on img "button" at bounding box center [136, 252] width 16 height 16
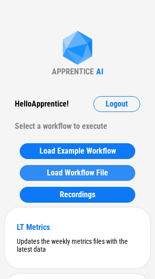
click at [81, 179] on button "Load Workflow File" at bounding box center [78, 173] width 116 height 16
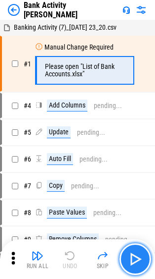
click at [128, 264] on img "button" at bounding box center [136, 259] width 16 height 16
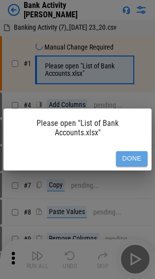
click at [122, 158] on button "Done" at bounding box center [132, 158] width 32 height 15
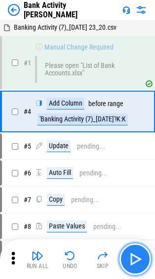
click at [128, 257] on img "button" at bounding box center [136, 259] width 16 height 16
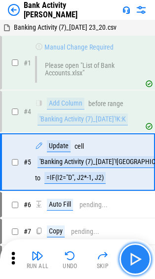
click at [128, 257] on img "button" at bounding box center [136, 259] width 16 height 16
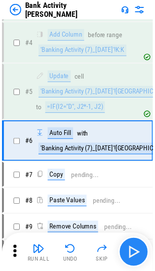
scroll to position [73, 0]
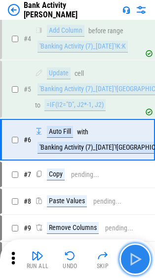
click at [128, 257] on img "button" at bounding box center [136, 259] width 16 height 16
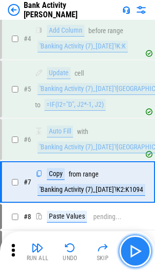
click at [128, 257] on img "button" at bounding box center [136, 252] width 16 height 16
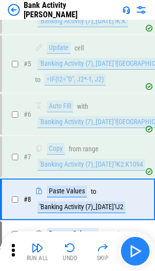
scroll to position [161, 0]
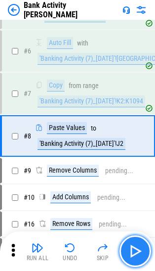
click at [128, 257] on img "button" at bounding box center [136, 252] width 16 height 16
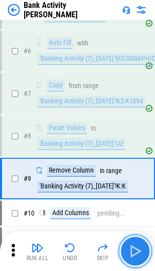
click at [128, 257] on img "button" at bounding box center [136, 252] width 16 height 16
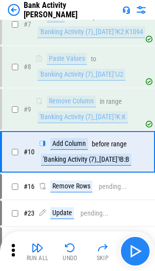
scroll to position [247, 0]
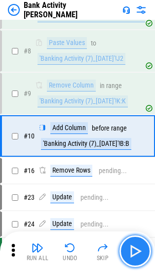
click at [128, 257] on img "button" at bounding box center [136, 252] width 16 height 16
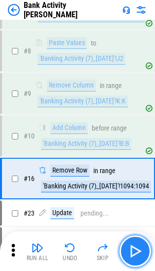
click at [128, 257] on img "button" at bounding box center [136, 252] width 16 height 16
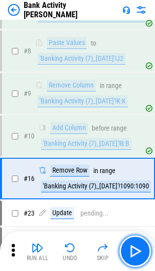
click at [128, 256] on img "button" at bounding box center [136, 252] width 16 height 16
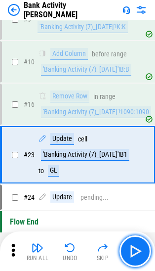
click at [128, 256] on img "button" at bounding box center [136, 252] width 16 height 16
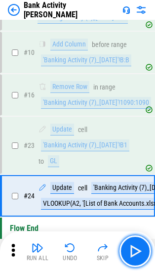
click at [128, 256] on img "button" at bounding box center [136, 252] width 16 height 16
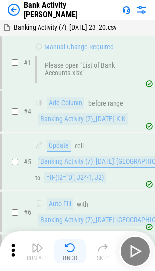
scroll to position [330, 0]
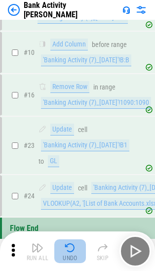
click at [66, 249] on img "button" at bounding box center [70, 248] width 12 height 12
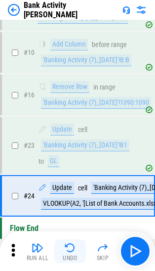
click at [71, 248] on img "button" at bounding box center [70, 248] width 12 height 12
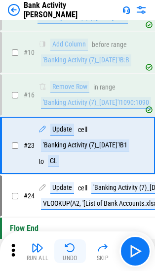
click at [71, 248] on img "button" at bounding box center [70, 248] width 12 height 12
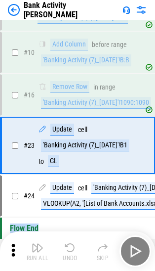
click at [71, 248] on div "Run All Undo Skip" at bounding box center [79, 252] width 146 height 32
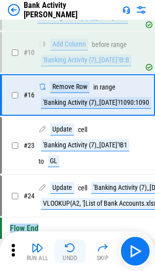
click at [71, 248] on img "button" at bounding box center [70, 248] width 12 height 12
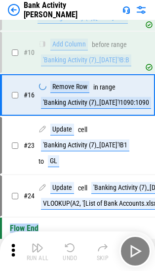
click at [71, 248] on div "Run All Undo Skip" at bounding box center [79, 252] width 146 height 32
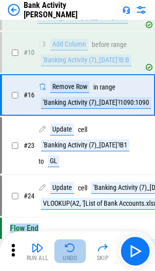
click at [71, 248] on img "button" at bounding box center [70, 248] width 12 height 12
click at [71, 248] on div "Run All Undo Skip" at bounding box center [79, 252] width 146 height 32
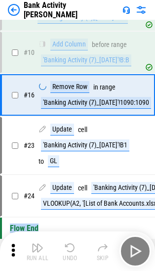
click at [71, 248] on div "Run All Undo Skip" at bounding box center [79, 252] width 146 height 32
click at [71, 248] on img "button" at bounding box center [70, 248] width 12 height 12
click at [71, 248] on div "Run All Undo Skip" at bounding box center [79, 252] width 146 height 32
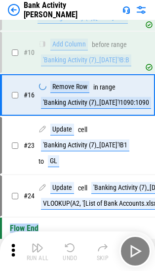
click at [71, 248] on div "Run All Undo Skip" at bounding box center [79, 252] width 146 height 32
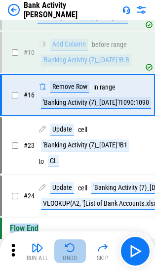
click at [71, 248] on img "button" at bounding box center [70, 248] width 12 height 12
click at [71, 248] on div "Run All Undo Skip" at bounding box center [79, 252] width 146 height 32
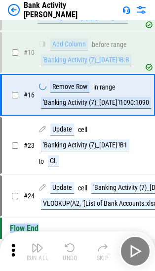
click at [71, 248] on div "Run All Undo Skip" at bounding box center [79, 252] width 146 height 32
click at [71, 248] on img "button" at bounding box center [70, 248] width 12 height 12
click at [71, 248] on div "Run All Undo Skip" at bounding box center [79, 252] width 146 height 32
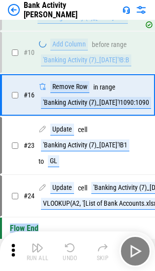
click at [71, 248] on img "button" at bounding box center [70, 248] width 12 height 12
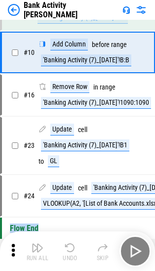
click at [71, 248] on div "Run All Undo Skip" at bounding box center [79, 252] width 146 height 32
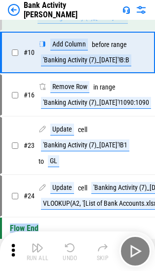
click at [71, 248] on div "Run All Undo Skip" at bounding box center [79, 252] width 146 height 32
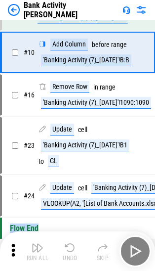
click at [71, 248] on div "Run All Undo Skip" at bounding box center [79, 252] width 146 height 32
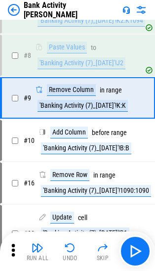
scroll to position [204, 0]
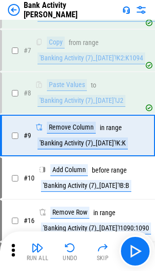
click at [71, 248] on img "button" at bounding box center [70, 248] width 12 height 12
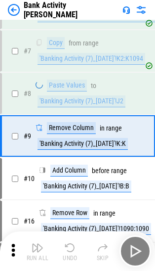
click at [71, 248] on div "Run All Undo Skip" at bounding box center [79, 252] width 146 height 32
click at [71, 248] on img "button" at bounding box center [70, 248] width 12 height 12
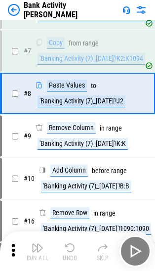
click at [71, 248] on img "button" at bounding box center [70, 248] width 12 height 12
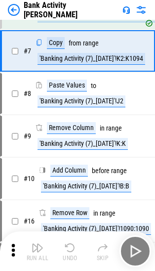
click at [71, 248] on div "Run All Undo Skip" at bounding box center [79, 252] width 146 height 32
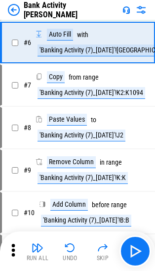
click at [71, 248] on img "button" at bounding box center [70, 248] width 12 height 12
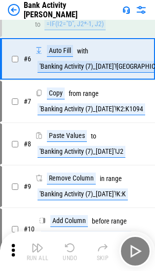
click at [71, 248] on div "Run All Undo Skip" at bounding box center [79, 252] width 146 height 32
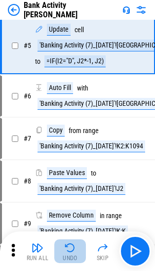
click at [71, 248] on img "button" at bounding box center [70, 248] width 12 height 12
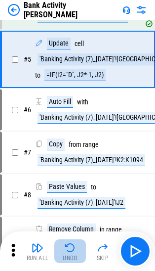
click at [71, 248] on div "Run All Undo Skip" at bounding box center [79, 252] width 146 height 32
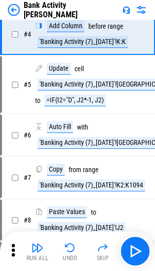
click at [71, 248] on img "button" at bounding box center [70, 248] width 12 height 12
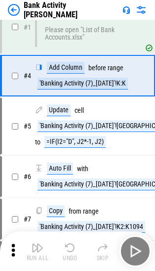
click at [71, 248] on div "Run All Undo Skip" at bounding box center [79, 252] width 146 height 32
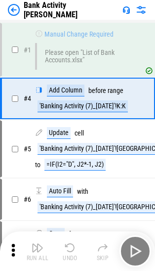
click at [71, 248] on div "Run All Undo Skip" at bounding box center [79, 252] width 146 height 32
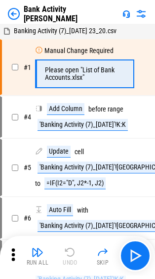
scroll to position [0, 0]
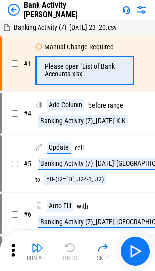
click at [71, 248] on div "Run All Undo Skip" at bounding box center [79, 252] width 146 height 32
click at [5, 7] on div "Bank Activity [PERSON_NAME]" at bounding box center [77, 10] width 155 height 20
click at [16, 9] on img at bounding box center [14, 10] width 12 height 12
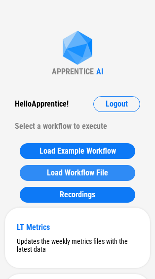
click at [56, 177] on button "Load Workflow File" at bounding box center [78, 173] width 116 height 16
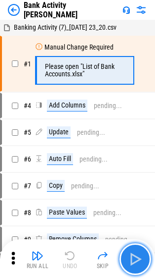
click at [124, 250] on button "button" at bounding box center [136, 259] width 32 height 32
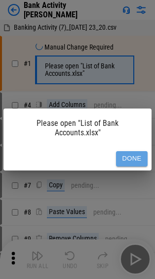
click at [125, 161] on button "Done" at bounding box center [132, 158] width 32 height 15
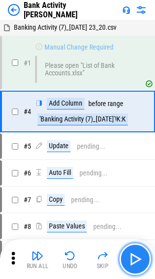
click at [139, 254] on img "button" at bounding box center [136, 259] width 16 height 16
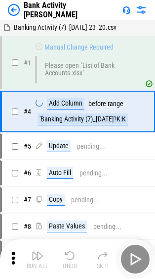
click at [139, 254] on div "Run All Undo Skip" at bounding box center [79, 259] width 146 height 32
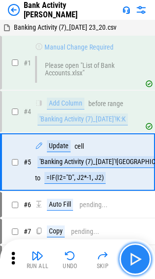
click at [139, 254] on img "button" at bounding box center [136, 259] width 16 height 16
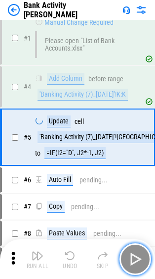
click at [139, 254] on img "button" at bounding box center [136, 259] width 16 height 16
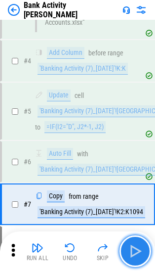
click at [139, 254] on img "button" at bounding box center [136, 252] width 16 height 16
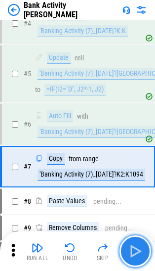
click at [139, 254] on img "button" at bounding box center [136, 252] width 16 height 16
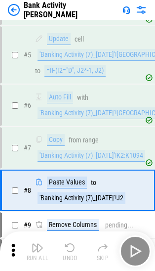
click at [139, 254] on div "Run All Undo Skip" at bounding box center [79, 252] width 146 height 32
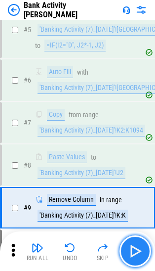
click at [139, 254] on img "button" at bounding box center [136, 252] width 16 height 16
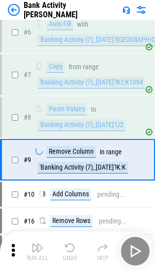
click at [139, 254] on div "Run All Undo Skip" at bounding box center [79, 252] width 146 height 32
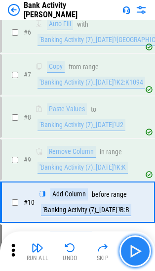
click at [139, 254] on img "button" at bounding box center [136, 252] width 16 height 16
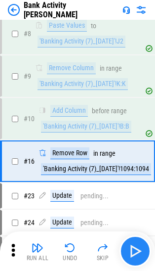
scroll to position [289, 0]
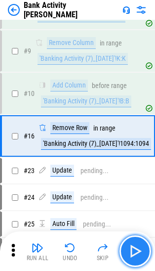
click at [139, 254] on img "button" at bounding box center [136, 252] width 16 height 16
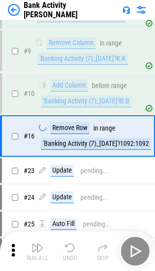
click at [139, 254] on div "Run All Undo Skip" at bounding box center [79, 252] width 146 height 32
click at [139, 254] on img "button" at bounding box center [136, 252] width 16 height 16
click at [139, 254] on div "Run All Undo Skip" at bounding box center [79, 252] width 146 height 32
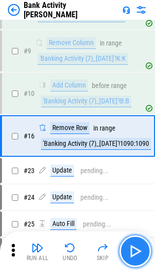
click at [139, 254] on img "button" at bounding box center [136, 252] width 16 height 16
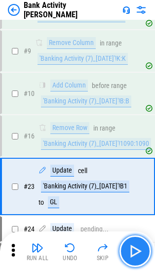
click at [139, 254] on img "button" at bounding box center [136, 252] width 16 height 16
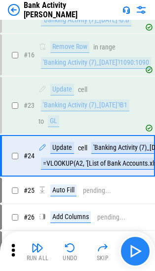
scroll to position [390, 0]
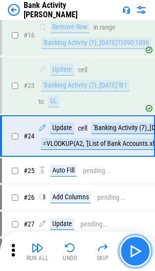
click at [139, 254] on img "button" at bounding box center [136, 252] width 16 height 16
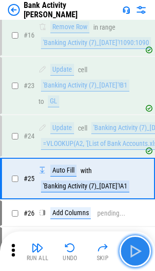
click at [139, 254] on img "button" at bounding box center [136, 252] width 16 height 16
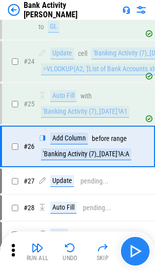
scroll to position [475, 0]
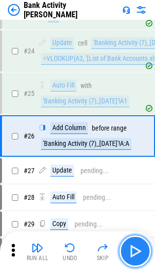
click at [139, 254] on img "button" at bounding box center [136, 252] width 16 height 16
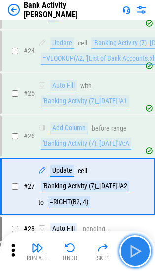
click at [139, 254] on img "button" at bounding box center [136, 252] width 16 height 16
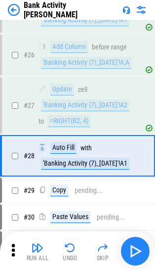
scroll to position [576, 0]
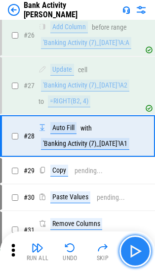
click at [139, 254] on img "button" at bounding box center [136, 252] width 16 height 16
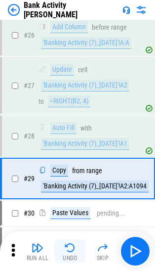
click at [68, 244] on img "button" at bounding box center [70, 248] width 12 height 12
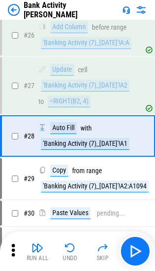
click at [68, 244] on img "button" at bounding box center [70, 248] width 12 height 12
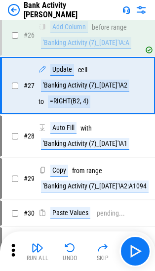
click at [68, 244] on img "button" at bounding box center [70, 248] width 12 height 12
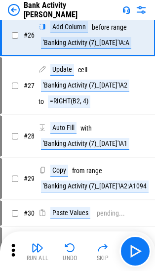
click at [68, 244] on img "button" at bounding box center [70, 248] width 12 height 12
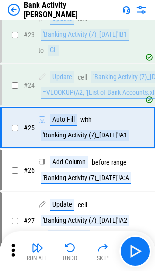
scroll to position [433, 0]
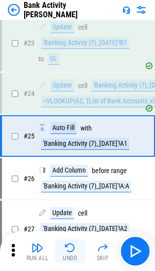
click at [65, 245] on img "button" at bounding box center [70, 248] width 12 height 12
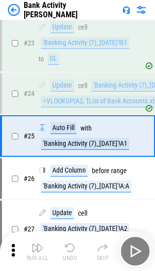
click at [65, 245] on div "Run All Undo Skip" at bounding box center [79, 252] width 146 height 32
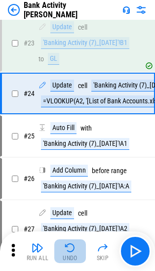
click at [65, 245] on img "button" at bounding box center [70, 248] width 12 height 12
click at [65, 245] on div "Run All Undo Skip" at bounding box center [79, 252] width 146 height 32
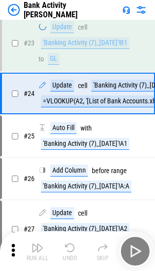
click at [65, 245] on div "Run All Undo Skip" at bounding box center [79, 252] width 146 height 32
click at [65, 245] on img "button" at bounding box center [70, 248] width 12 height 12
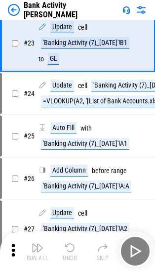
click at [65, 245] on div "Run All Undo Skip" at bounding box center [79, 252] width 146 height 32
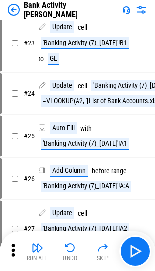
scroll to position [382, 0]
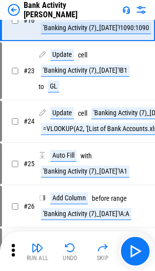
click at [65, 245] on img "button" at bounding box center [70, 248] width 12 height 12
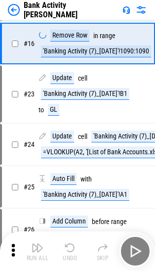
click at [65, 245] on div "Run All Undo Skip" at bounding box center [79, 252] width 146 height 32
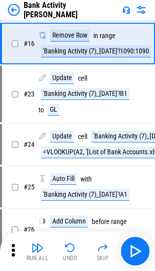
click at [65, 245] on div "Run All Undo Skip" at bounding box center [79, 252] width 146 height 32
click at [65, 245] on img "button" at bounding box center [70, 248] width 12 height 12
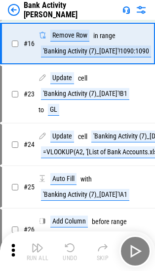
click at [65, 245] on div "Run All Undo Skip" at bounding box center [79, 252] width 146 height 32
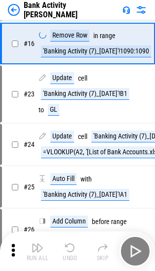
click at [65, 245] on img "button" at bounding box center [70, 248] width 12 height 12
click at [65, 245] on div "Run All Undo Skip" at bounding box center [79, 252] width 146 height 32
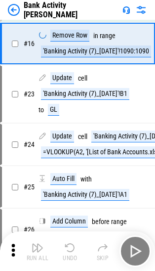
click at [65, 245] on div "Run All Undo Skip" at bounding box center [79, 252] width 146 height 32
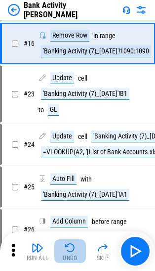
click at [65, 245] on img "button" at bounding box center [70, 248] width 12 height 12
click at [65, 245] on div "Run All Undo Skip" at bounding box center [79, 252] width 146 height 32
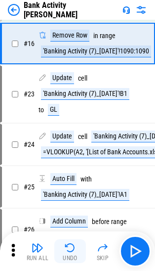
click at [72, 252] on img "button" at bounding box center [70, 248] width 12 height 12
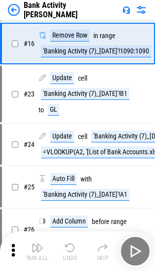
click at [72, 252] on div "Run All Undo Skip" at bounding box center [79, 252] width 146 height 32
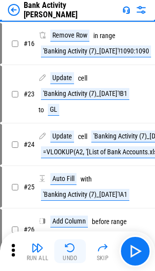
scroll to position [311, 0]
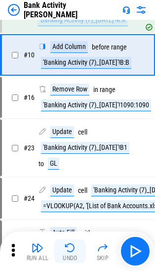
click at [72, 252] on img "button" at bounding box center [70, 248] width 12 height 12
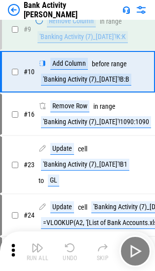
click at [72, 252] on div "Run All Undo Skip" at bounding box center [79, 252] width 146 height 32
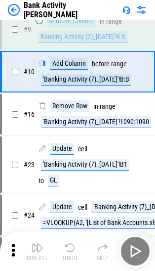
click at [72, 252] on div "Run All Undo Skip" at bounding box center [79, 252] width 146 height 32
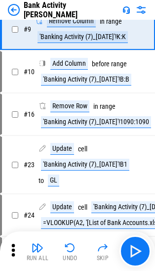
click at [72, 252] on img "button" at bounding box center [70, 248] width 12 height 12
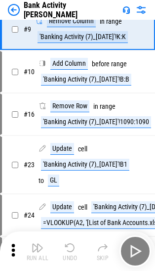
click at [72, 252] on div "Run All Undo Skip" at bounding box center [79, 252] width 146 height 32
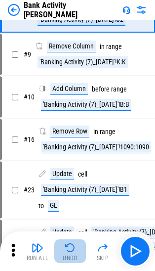
click at [72, 252] on img "button" at bounding box center [70, 248] width 12 height 12
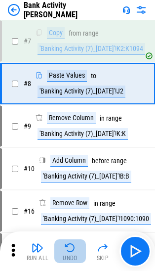
click at [72, 252] on img "button" at bounding box center [70, 248] width 12 height 12
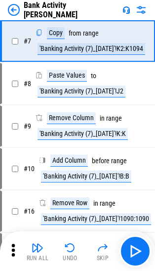
scroll to position [189, 0]
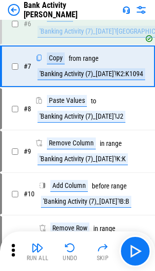
click at [72, 252] on div "Run All Undo Skip" at bounding box center [79, 252] width 146 height 32
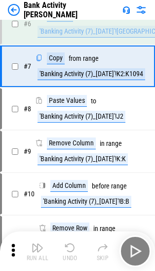
click at [72, 252] on div "Run All Undo Skip" at bounding box center [79, 252] width 146 height 32
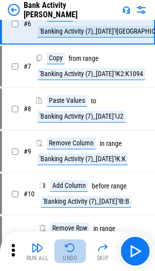
click at [72, 252] on img "button" at bounding box center [70, 248] width 12 height 12
click at [72, 252] on div "Run All Undo Skip" at bounding box center [79, 252] width 146 height 32
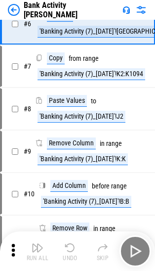
click at [72, 252] on div "Run All Undo Skip" at bounding box center [79, 252] width 146 height 32
click at [72, 252] on img "button" at bounding box center [70, 248] width 12 height 12
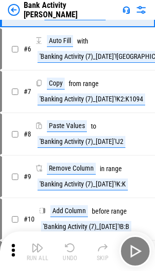
click at [72, 252] on div "Run All Undo Skip" at bounding box center [79, 252] width 146 height 32
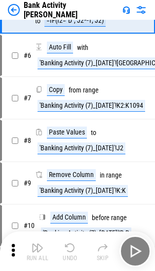
click at [72, 252] on div "Run All Undo Skip" at bounding box center [79, 252] width 146 height 32
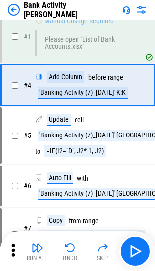
click at [72, 252] on img "button" at bounding box center [70, 248] width 12 height 12
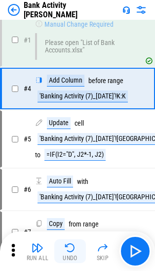
click at [72, 252] on div "Run All Undo Skip" at bounding box center [79, 252] width 146 height 32
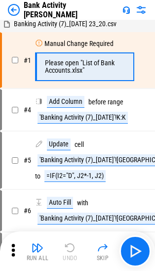
click at [72, 252] on div "Run All Undo Skip" at bounding box center [79, 252] width 146 height 32
click at [16, 10] on img at bounding box center [14, 10] width 12 height 12
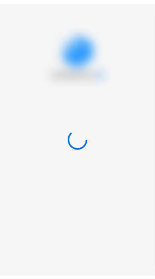
scroll to position [0, 0]
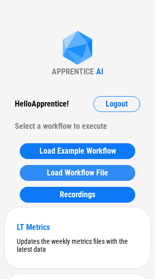
click at [67, 176] on span "Load Workflow File" at bounding box center [77, 173] width 61 height 8
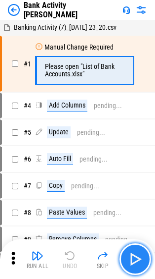
click at [129, 252] on img "button" at bounding box center [136, 259] width 16 height 16
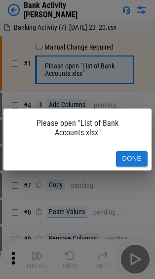
click at [132, 164] on button "Done" at bounding box center [132, 158] width 32 height 15
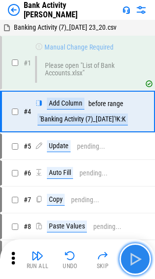
click at [131, 265] on img "button" at bounding box center [136, 259] width 16 height 16
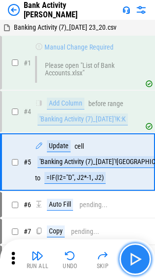
click at [131, 265] on img "button" at bounding box center [136, 259] width 16 height 16
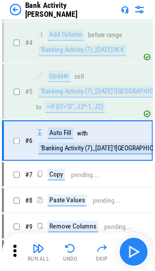
scroll to position [73, 0]
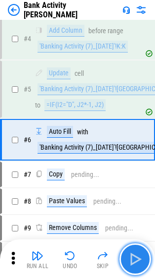
click at [131, 265] on img "button" at bounding box center [136, 259] width 16 height 16
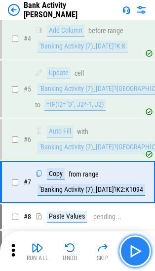
click at [131, 265] on button "button" at bounding box center [136, 252] width 32 height 32
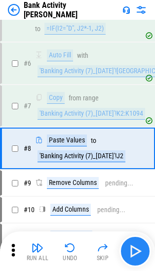
scroll to position [161, 0]
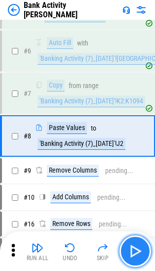
click at [131, 265] on button "button" at bounding box center [136, 252] width 32 height 32
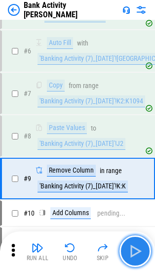
click at [131, 265] on button "button" at bounding box center [136, 252] width 32 height 32
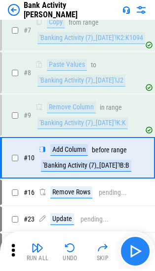
scroll to position [247, 0]
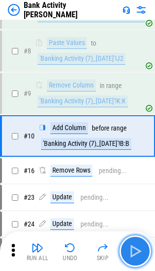
click at [131, 265] on button "button" at bounding box center [136, 252] width 32 height 32
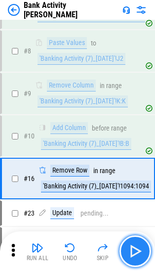
click at [131, 265] on button "button" at bounding box center [136, 252] width 32 height 32
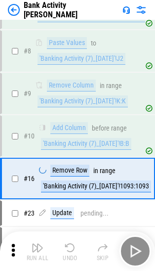
click at [131, 265] on div "Run All Undo Skip" at bounding box center [79, 252] width 146 height 32
click at [131, 265] on button "button" at bounding box center [136, 252] width 32 height 32
click at [131, 265] on div "Run All Undo Skip" at bounding box center [79, 252] width 146 height 32
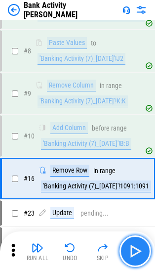
click at [131, 265] on button "button" at bounding box center [136, 252] width 32 height 32
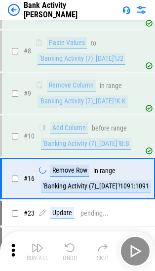
click at [131, 265] on div "Run All Undo Skip" at bounding box center [79, 252] width 146 height 32
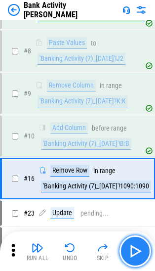
click at [131, 265] on button "button" at bounding box center [136, 252] width 32 height 32
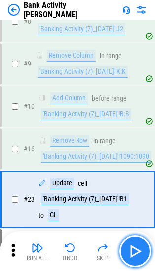
click at [131, 265] on button "button" at bounding box center [136, 252] width 32 height 32
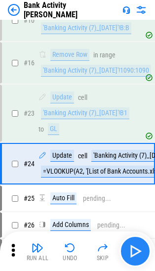
scroll to position [390, 0]
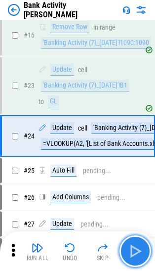
click at [131, 265] on button "button" at bounding box center [136, 252] width 32 height 32
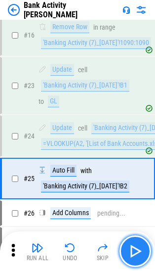
click at [131, 265] on button "button" at bounding box center [136, 252] width 32 height 32
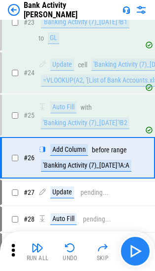
scroll to position [475, 0]
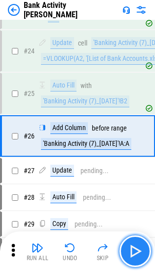
click at [131, 265] on button "button" at bounding box center [136, 252] width 32 height 32
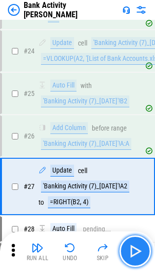
click at [131, 265] on button "button" at bounding box center [136, 252] width 32 height 32
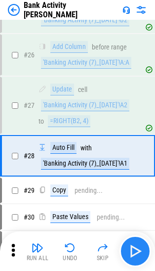
scroll to position [576, 0]
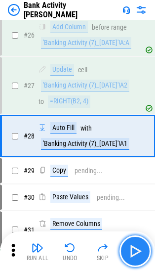
click at [131, 265] on button "button" at bounding box center [136, 252] width 32 height 32
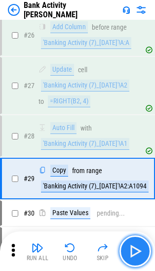
click at [131, 265] on button "button" at bounding box center [136, 252] width 32 height 32
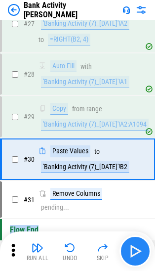
scroll to position [656, 0]
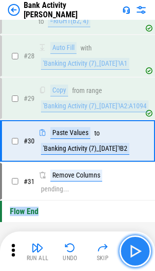
click at [131, 265] on button "button" at bounding box center [136, 252] width 32 height 32
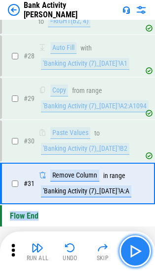
click at [131, 265] on button "button" at bounding box center [136, 252] width 32 height 32
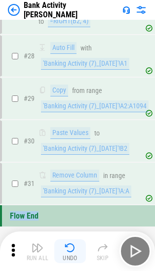
click at [67, 248] on img "button" at bounding box center [70, 248] width 12 height 12
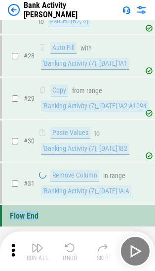
click at [67, 248] on div "Run All Undo Skip" at bounding box center [79, 252] width 146 height 32
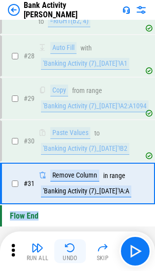
click at [67, 248] on img "button" at bounding box center [70, 248] width 12 height 12
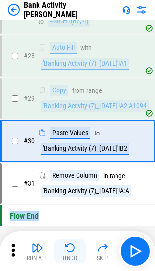
click at [67, 248] on img "button" at bounding box center [70, 248] width 12 height 12
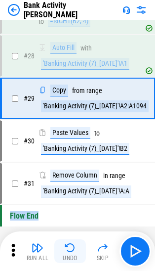
click at [67, 248] on img "button" at bounding box center [70, 248] width 12 height 12
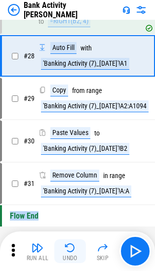
click at [67, 248] on img "button" at bounding box center [70, 248] width 12 height 12
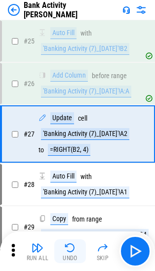
scroll to position [526, 0]
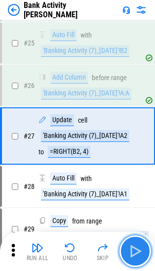
click at [128, 250] on img "button" at bounding box center [136, 252] width 16 height 16
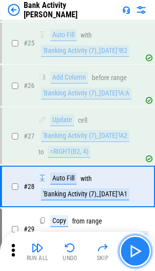
click at [128, 250] on img "button" at bounding box center [136, 252] width 16 height 16
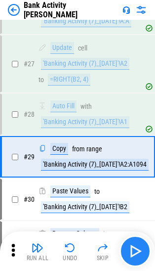
scroll to position [619, 0]
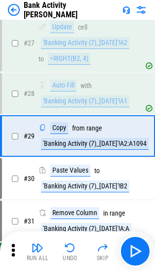
click at [69, 247] on img "button" at bounding box center [70, 248] width 12 height 12
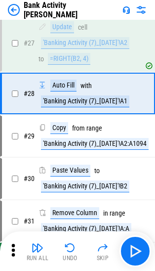
click at [69, 247] on img "button" at bounding box center [70, 248] width 12 height 12
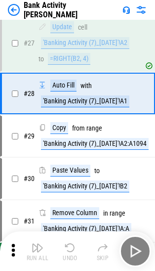
click at [69, 247] on div "Run All Undo Skip" at bounding box center [79, 252] width 146 height 32
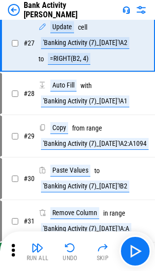
click at [69, 247] on img "button" at bounding box center [70, 248] width 12 height 12
click at [69, 247] on div "Run All Undo Skip" at bounding box center [79, 252] width 146 height 32
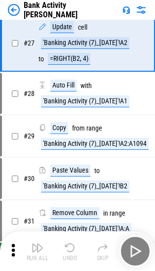
click at [69, 247] on div "Run All Undo Skip" at bounding box center [79, 252] width 146 height 32
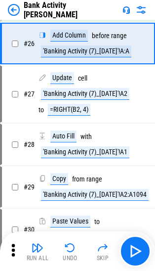
click at [69, 247] on img "button" at bounding box center [70, 248] width 12 height 12
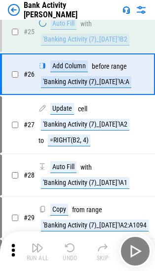
click at [69, 247] on div "Run All Undo Skip" at bounding box center [79, 252] width 146 height 32
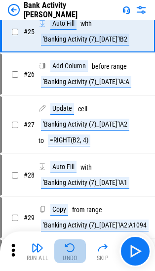
click at [69, 247] on img "button" at bounding box center [70, 248] width 12 height 12
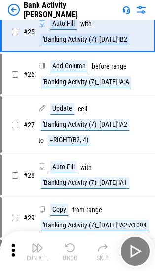
click at [69, 247] on div "Run All Undo Skip" at bounding box center [79, 252] width 146 height 32
click at [69, 247] on img "button" at bounding box center [70, 248] width 12 height 12
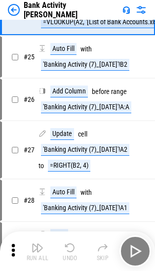
click at [69, 247] on div "Run All Undo Skip" at bounding box center [79, 252] width 146 height 32
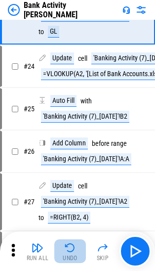
click at [69, 247] on img "button" at bounding box center [70, 248] width 12 height 12
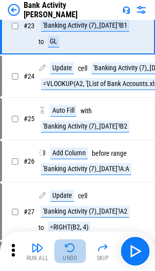
click at [69, 247] on div "Run All Undo Skip" at bounding box center [79, 252] width 146 height 32
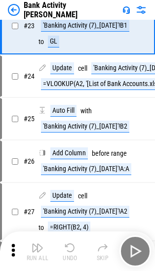
click at [69, 247] on div "Run All Undo Skip" at bounding box center [79, 252] width 146 height 32
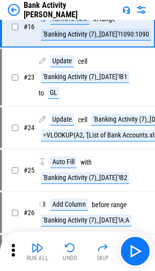
click at [69, 247] on img "button" at bounding box center [70, 248] width 12 height 12
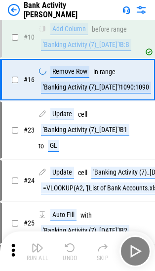
click at [69, 247] on div "Run All Undo Skip" at bounding box center [79, 252] width 146 height 32
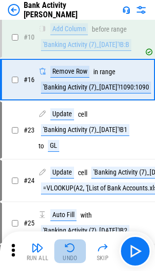
click at [69, 247] on img "button" at bounding box center [70, 248] width 12 height 12
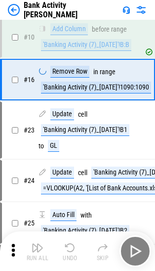
click at [69, 247] on div "Run All Undo Skip" at bounding box center [79, 252] width 146 height 32
click at [69, 247] on img "button" at bounding box center [70, 248] width 12 height 12
click at [69, 247] on div "Run All Undo Skip" at bounding box center [79, 252] width 146 height 32
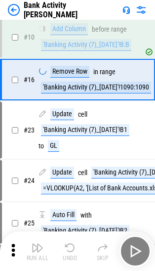
click at [69, 247] on div "Run All Undo Skip" at bounding box center [79, 252] width 146 height 32
click at [69, 247] on img "button" at bounding box center [70, 248] width 12 height 12
click at [69, 247] on div "Run All Undo Skip" at bounding box center [79, 252] width 146 height 32
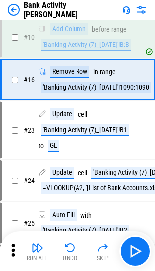
click at [69, 247] on img "button" at bounding box center [70, 248] width 12 height 12
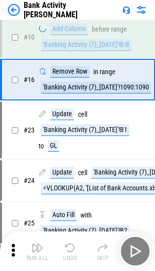
click at [69, 247] on div "Run All Undo Skip" at bounding box center [79, 252] width 146 height 32
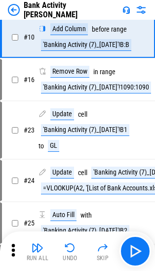
click at [69, 247] on img "button" at bounding box center [70, 248] width 12 height 12
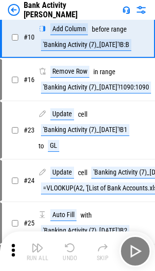
click at [69, 247] on div "Run All Undo Skip" at bounding box center [79, 252] width 146 height 32
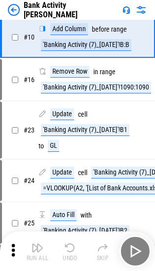
click at [69, 247] on div "Run All Undo Skip" at bounding box center [79, 252] width 146 height 32
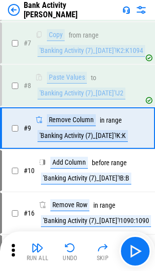
scroll to position [204, 0]
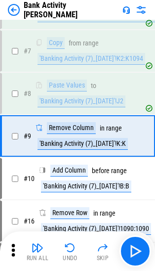
click at [69, 247] on img "button" at bounding box center [70, 248] width 12 height 12
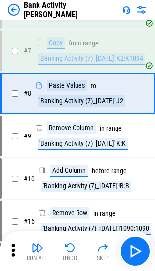
click at [69, 247] on img "button" at bounding box center [70, 248] width 12 height 12
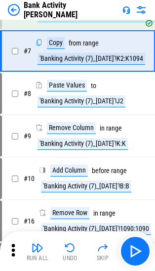
click at [69, 247] on img "button" at bounding box center [70, 248] width 12 height 12
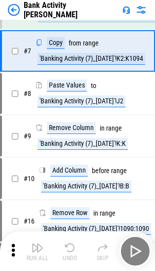
click at [69, 247] on div "Run All Undo Skip" at bounding box center [79, 252] width 146 height 32
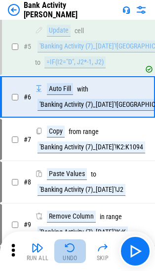
scroll to position [83, 0]
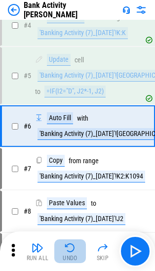
click at [69, 247] on img "button" at bounding box center [70, 248] width 12 height 12
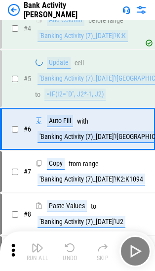
click at [69, 247] on div "Run All Undo Skip" at bounding box center [79, 252] width 146 height 32
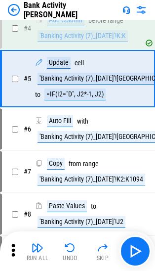
click at [69, 247] on img "button" at bounding box center [70, 248] width 12 height 12
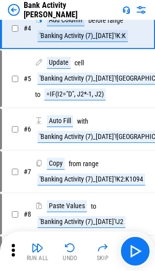
click at [69, 247] on img "button" at bounding box center [70, 248] width 12 height 12
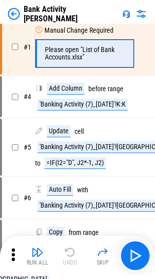
scroll to position [0, 0]
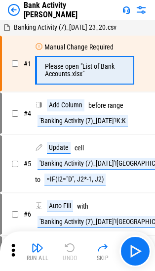
click at [69, 247] on div "Run All Undo Skip" at bounding box center [79, 252] width 146 height 32
click at [16, 12] on img at bounding box center [14, 10] width 12 height 12
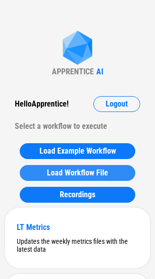
click at [71, 175] on span "Load Workflow File" at bounding box center [77, 173] width 61 height 8
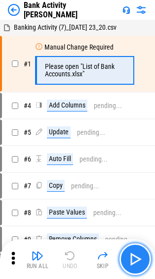
click at [127, 265] on button "button" at bounding box center [136, 259] width 32 height 32
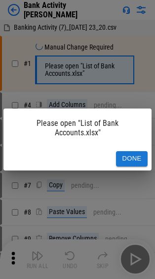
click at [127, 159] on button "Done" at bounding box center [132, 158] width 32 height 15
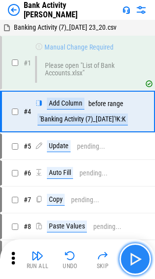
click at [130, 258] on img "button" at bounding box center [136, 259] width 16 height 16
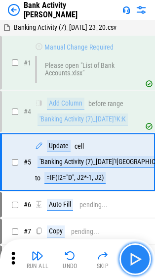
click at [130, 258] on img "button" at bounding box center [136, 259] width 16 height 16
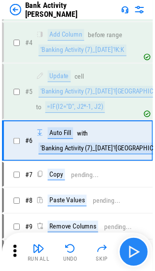
scroll to position [73, 0]
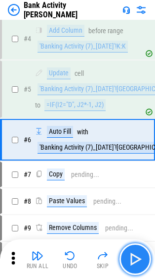
click at [130, 258] on img "button" at bounding box center [136, 259] width 16 height 16
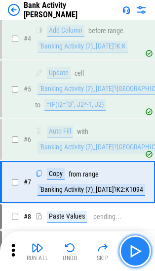
click at [130, 258] on img "button" at bounding box center [136, 252] width 16 height 16
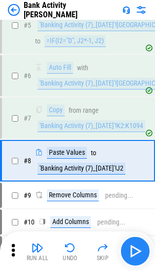
scroll to position [161, 0]
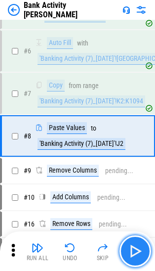
click at [130, 258] on img "button" at bounding box center [136, 252] width 16 height 16
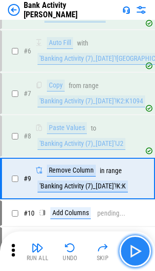
click at [130, 258] on img "button" at bounding box center [136, 252] width 16 height 16
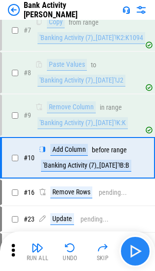
scroll to position [247, 0]
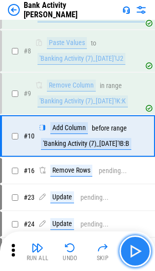
click at [130, 258] on img "button" at bounding box center [136, 252] width 16 height 16
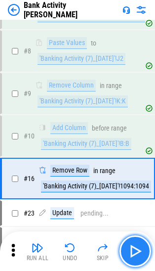
click at [130, 258] on img "button" at bounding box center [136, 252] width 16 height 16
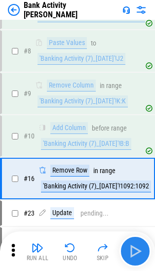
click at [130, 258] on div "Run All Undo Skip" at bounding box center [79, 252] width 146 height 32
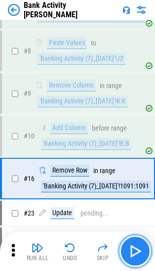
click at [130, 258] on img "button" at bounding box center [136, 252] width 16 height 16
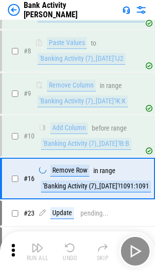
click at [130, 258] on div "Run All Undo Skip" at bounding box center [79, 252] width 146 height 32
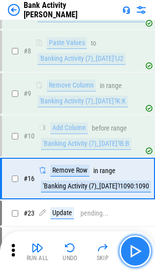
click at [130, 258] on img "button" at bounding box center [136, 252] width 16 height 16
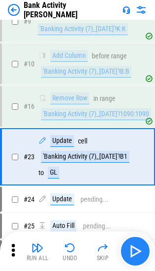
scroll to position [340, 0]
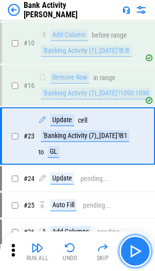
click at [130, 258] on img "button" at bounding box center [136, 252] width 16 height 16
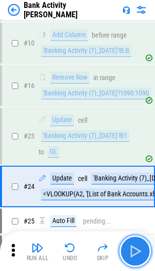
click at [130, 258] on img "button" at bounding box center [136, 252] width 16 height 16
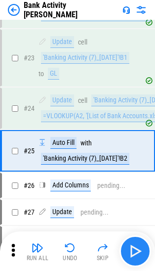
scroll to position [433, 0]
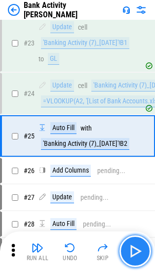
click at [130, 258] on img "button" at bounding box center [136, 252] width 16 height 16
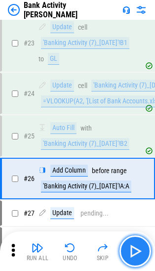
click at [130, 258] on img "button" at bounding box center [136, 252] width 16 height 16
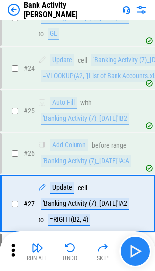
scroll to position [526, 0]
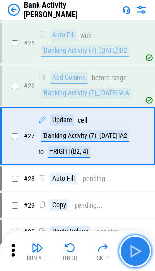
click at [130, 258] on img "button" at bounding box center [136, 252] width 16 height 16
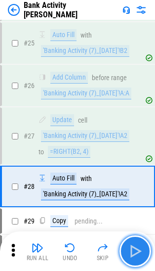
click at [130, 258] on img "button" at bounding box center [136, 252] width 16 height 16
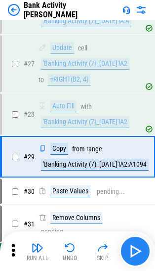
scroll to position [619, 0]
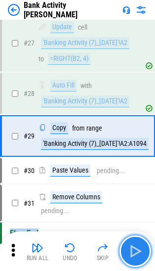
click at [122, 249] on button "button" at bounding box center [136, 252] width 32 height 32
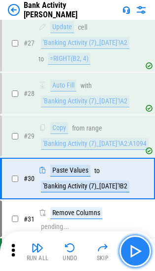
click at [132, 254] on img "button" at bounding box center [136, 252] width 16 height 16
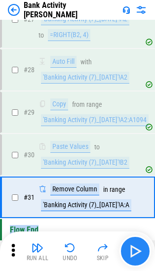
scroll to position [661, 0]
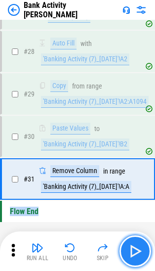
click at [132, 254] on img "button" at bounding box center [136, 252] width 16 height 16
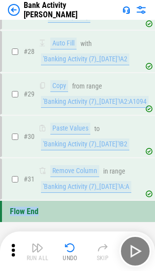
click at [15, 12] on img at bounding box center [14, 10] width 12 height 12
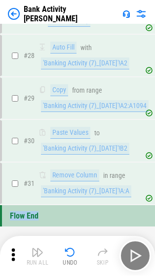
scroll to position [0, 0]
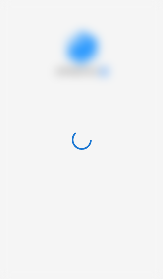
click at [15, 12] on div at bounding box center [81, 139] width 163 height 279
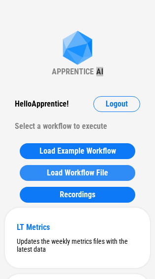
click at [69, 169] on span "Load Workflow File" at bounding box center [77, 173] width 61 height 8
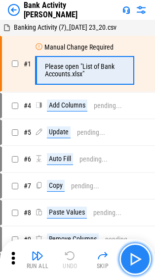
click at [124, 258] on button "button" at bounding box center [136, 259] width 32 height 32
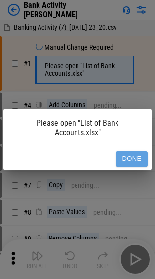
click at [131, 154] on button "Done" at bounding box center [132, 158] width 32 height 15
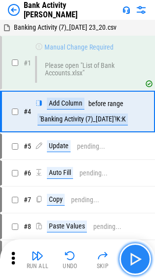
click at [138, 263] on img "button" at bounding box center [136, 259] width 16 height 16
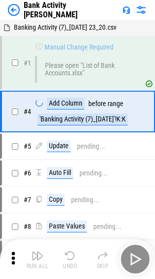
click at [138, 263] on div "Run All Undo Skip" at bounding box center [79, 259] width 146 height 32
click at [138, 263] on img "button" at bounding box center [136, 259] width 16 height 16
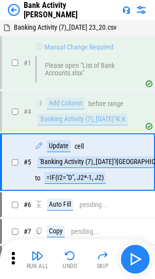
click at [138, 263] on div "Run All Undo Skip" at bounding box center [79, 259] width 146 height 32
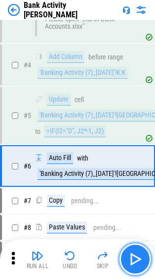
click at [138, 263] on img "button" at bounding box center [136, 259] width 16 height 16
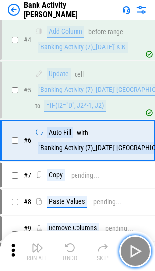
click at [138, 263] on button "button" at bounding box center [136, 252] width 32 height 32
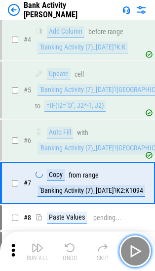
click at [138, 263] on button "button" at bounding box center [136, 252] width 32 height 32
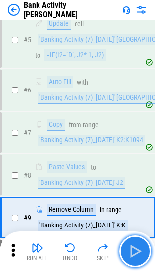
click at [138, 263] on button "button" at bounding box center [136, 252] width 32 height 32
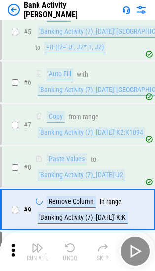
click at [138, 263] on div "Run All Undo Skip" at bounding box center [79, 252] width 146 height 32
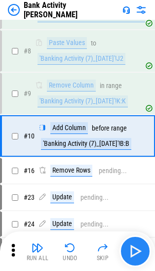
scroll to position [247, 0]
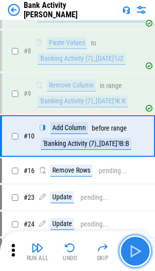
click at [134, 253] on img "button" at bounding box center [136, 252] width 16 height 16
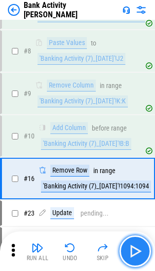
click at [134, 253] on img "button" at bounding box center [136, 252] width 16 height 16
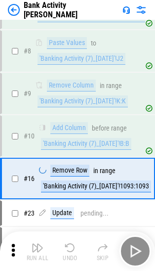
click at [134, 253] on div "Run All Undo Skip" at bounding box center [79, 252] width 146 height 32
click at [134, 253] on img "button" at bounding box center [136, 252] width 16 height 16
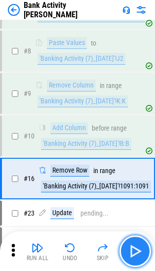
click at [134, 253] on img "button" at bounding box center [136, 252] width 16 height 16
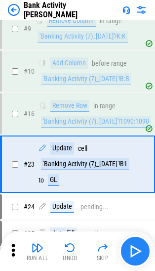
scroll to position [340, 0]
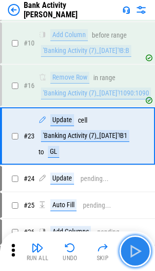
click at [134, 253] on img "button" at bounding box center [136, 252] width 16 height 16
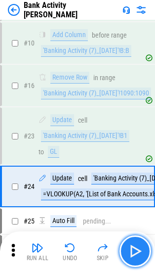
click at [134, 253] on img "button" at bounding box center [136, 252] width 16 height 16
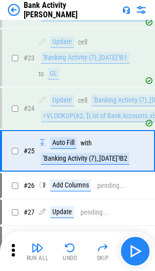
scroll to position [433, 0]
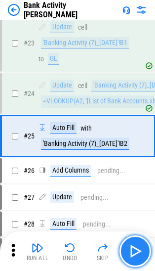
click at [134, 253] on img "button" at bounding box center [136, 252] width 16 height 16
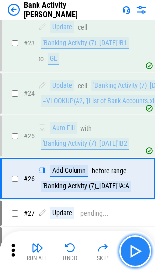
click at [134, 253] on img "button" at bounding box center [136, 252] width 16 height 16
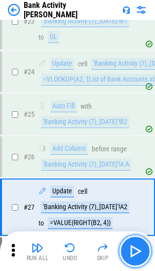
click at [134, 253] on img "button" at bounding box center [136, 252] width 16 height 16
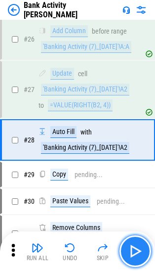
click at [134, 253] on img "button" at bounding box center [136, 252] width 16 height 16
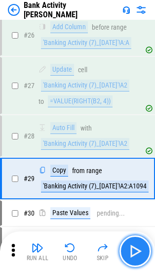
click at [134, 253] on img "button" at bounding box center [136, 252] width 16 height 16
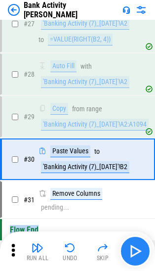
scroll to position [656, 0]
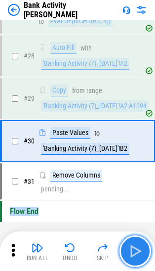
click at [134, 253] on img "button" at bounding box center [136, 252] width 16 height 16
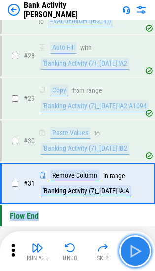
click at [134, 253] on img "button" at bounding box center [136, 252] width 16 height 16
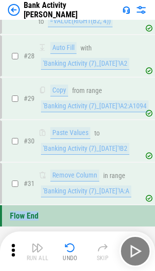
click at [66, 247] on img "button" at bounding box center [70, 248] width 12 height 12
click at [66, 247] on div "Run All Undo Skip" at bounding box center [79, 252] width 146 height 32
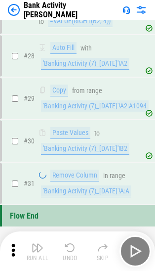
click at [66, 247] on div "Run All Undo Skip" at bounding box center [79, 252] width 146 height 32
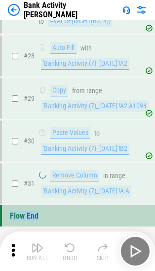
click at [66, 247] on div "Run All Undo Skip" at bounding box center [79, 252] width 146 height 32
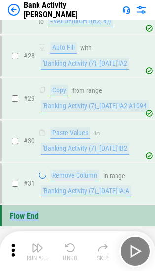
click at [66, 247] on div "Run All Undo Skip" at bounding box center [79, 252] width 146 height 32
click at [68, 220] on div "Flow End" at bounding box center [77, 215] width 155 height 21
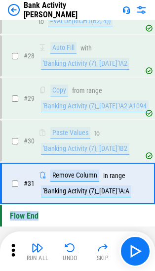
click at [61, 245] on button "Undo" at bounding box center [70, 252] width 32 height 24
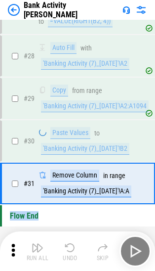
click at [62, 244] on div "Run All Undo Skip" at bounding box center [79, 252] width 146 height 32
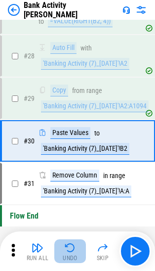
click at [67, 248] on img "button" at bounding box center [70, 248] width 12 height 12
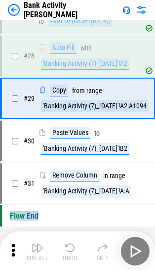
click at [67, 248] on div "Run All Undo Skip" at bounding box center [79, 252] width 146 height 32
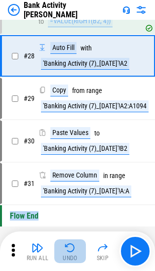
click at [67, 248] on img "button" at bounding box center [70, 248] width 12 height 12
click at [67, 248] on div "Run All Undo Skip" at bounding box center [79, 252] width 146 height 32
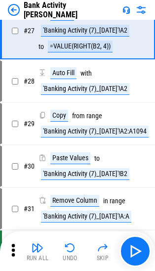
click at [67, 248] on img "button" at bounding box center [70, 248] width 12 height 12
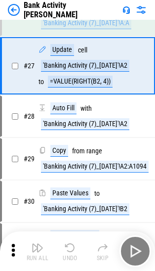
click at [67, 248] on div "Run All Undo Skip" at bounding box center [79, 252] width 146 height 32
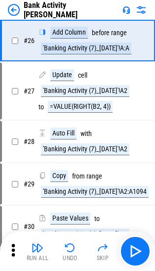
click at [67, 248] on img "button" at bounding box center [70, 248] width 12 height 12
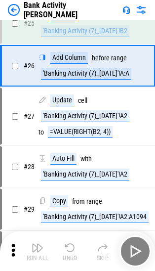
click at [67, 248] on div "Run All Undo Skip" at bounding box center [79, 252] width 146 height 32
click at [67, 248] on img "button" at bounding box center [70, 248] width 12 height 12
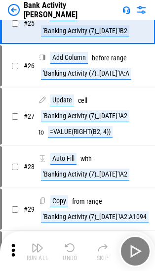
click at [67, 248] on div "Run All Undo Skip" at bounding box center [79, 252] width 146 height 32
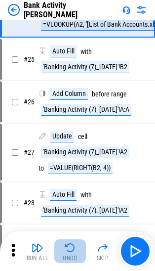
click at [67, 248] on img "button" at bounding box center [70, 248] width 12 height 12
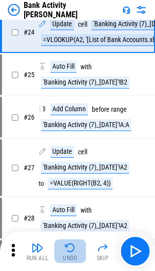
click at [67, 248] on div "Run All Undo Skip" at bounding box center [79, 252] width 146 height 32
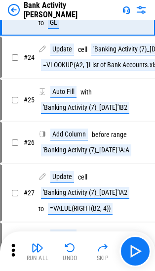
click at [67, 248] on img "button" at bounding box center [70, 248] width 12 height 12
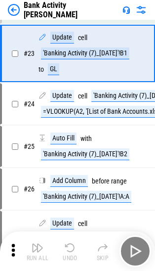
click at [67, 248] on div "Run All Undo Skip" at bounding box center [79, 252] width 146 height 32
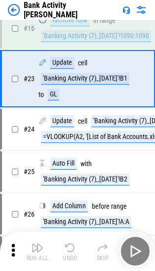
click at [67, 248] on img "button" at bounding box center [70, 248] width 12 height 12
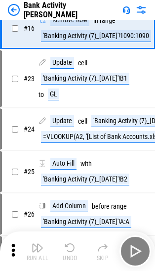
scroll to position [361, 0]
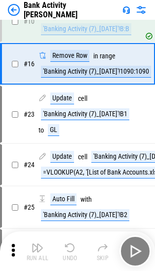
click at [67, 248] on div "Run All Undo Skip" at bounding box center [79, 252] width 146 height 32
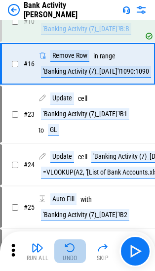
click at [67, 248] on img "button" at bounding box center [70, 248] width 12 height 12
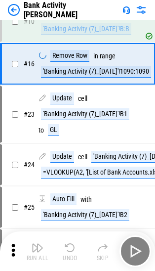
click at [67, 248] on div "Run All Undo Skip" at bounding box center [79, 252] width 146 height 32
click at [67, 248] on img "button" at bounding box center [70, 248] width 12 height 12
click at [67, 248] on div "Run All Undo Skip" at bounding box center [79, 252] width 146 height 32
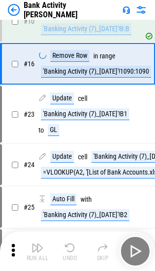
click at [67, 248] on div "Run All Undo Skip" at bounding box center [79, 252] width 146 height 32
click at [67, 248] on img "button" at bounding box center [70, 248] width 12 height 12
click at [67, 248] on div "Run All Undo Skip" at bounding box center [79, 252] width 146 height 32
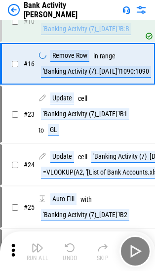
click at [67, 248] on div "Run All Undo Skip" at bounding box center [79, 252] width 146 height 32
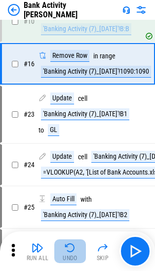
click at [67, 248] on img "button" at bounding box center [70, 248] width 12 height 12
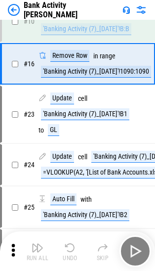
click at [67, 248] on div "Run All Undo Skip" at bounding box center [79, 252] width 146 height 32
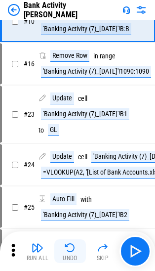
click at [67, 248] on img "button" at bounding box center [70, 248] width 12 height 12
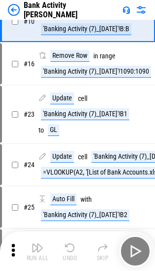
click at [67, 248] on div "Run All Undo Skip" at bounding box center [79, 252] width 146 height 32
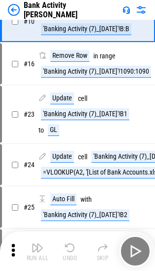
click at [67, 248] on div "Run All Undo Skip" at bounding box center [79, 252] width 146 height 32
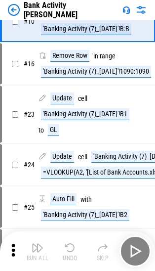
click at [67, 248] on div "Run All Undo Skip" at bounding box center [79, 252] width 146 height 32
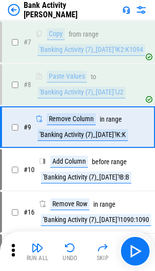
scroll to position [204, 0]
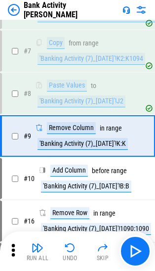
click at [67, 248] on img "button" at bounding box center [70, 248] width 12 height 12
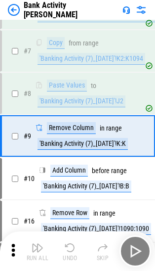
click at [67, 248] on div "Run All Undo Skip" at bounding box center [79, 252] width 146 height 32
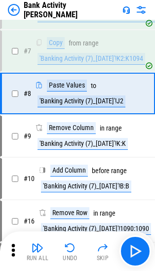
click at [67, 248] on img "button" at bounding box center [70, 248] width 12 height 12
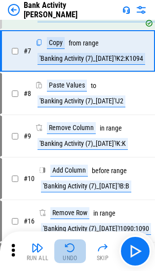
click at [67, 248] on img "button" at bounding box center [70, 248] width 12 height 12
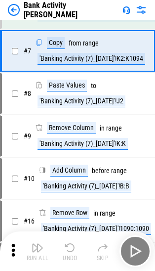
click at [67, 248] on div "Run All Undo Skip" at bounding box center [79, 252] width 146 height 32
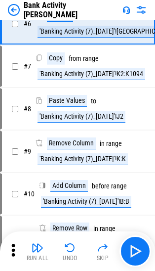
click at [67, 248] on img "button" at bounding box center [70, 248] width 12 height 12
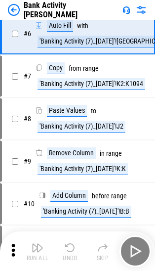
click at [67, 248] on div "Run All Undo Skip" at bounding box center [79, 252] width 146 height 32
click at [67, 248] on img "button" at bounding box center [70, 248] width 12 height 12
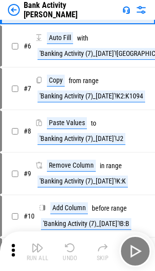
click at [67, 248] on div "Run All Undo Skip" at bounding box center [79, 252] width 146 height 32
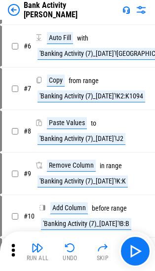
click at [67, 248] on div "Run All Undo Skip" at bounding box center [79, 252] width 146 height 32
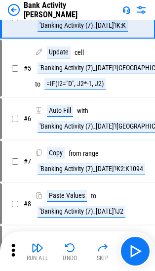
click at [67, 248] on img "button" at bounding box center [70, 248] width 12 height 12
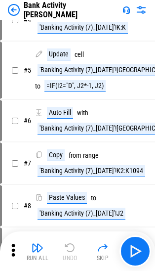
scroll to position [42, 0]
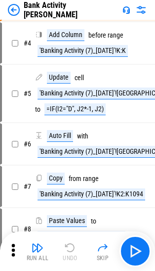
click at [67, 248] on div "Run All Undo Skip" at bounding box center [79, 252] width 146 height 32
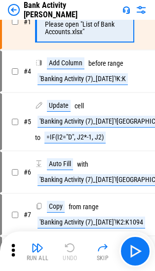
click at [67, 248] on div "Run All Undo Skip" at bounding box center [79, 252] width 146 height 32
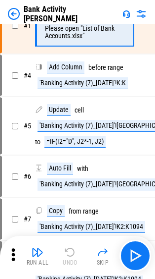
scroll to position [0, 0]
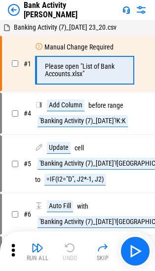
click at [67, 248] on div "Run All Undo Skip" at bounding box center [79, 252] width 146 height 32
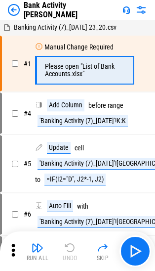
click at [13, 8] on img at bounding box center [14, 10] width 12 height 12
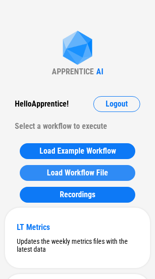
click at [81, 172] on span "Load Workflow File" at bounding box center [77, 173] width 61 height 8
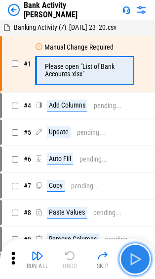
click at [131, 259] on img "button" at bounding box center [136, 259] width 16 height 16
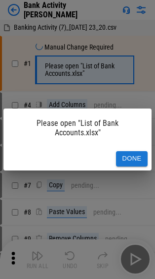
click at [126, 155] on button "Done" at bounding box center [132, 158] width 32 height 15
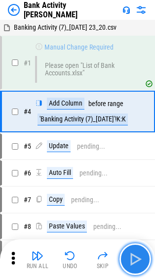
click at [127, 256] on button "button" at bounding box center [136, 259] width 32 height 32
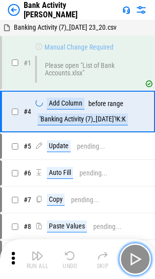
click at [127, 256] on button "button" at bounding box center [136, 259] width 32 height 32
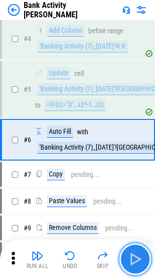
click at [127, 256] on button "button" at bounding box center [136, 259] width 32 height 32
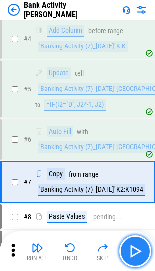
click at [127, 256] on button "button" at bounding box center [136, 252] width 32 height 32
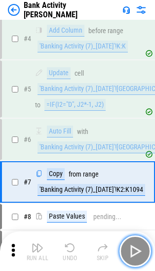
click at [127, 256] on button "button" at bounding box center [136, 252] width 32 height 32
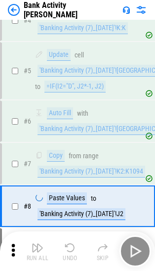
click at [127, 256] on div "Run All Undo Skip" at bounding box center [79, 252] width 146 height 32
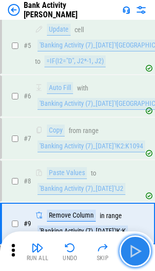
click at [127, 256] on button "button" at bounding box center [136, 252] width 32 height 32
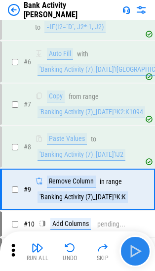
click at [127, 256] on div "Run All Undo Skip" at bounding box center [79, 252] width 146 height 32
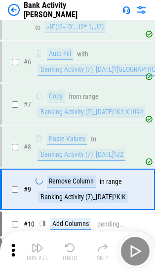
click at [127, 256] on div "Run All Undo Skip" at bounding box center [79, 252] width 146 height 32
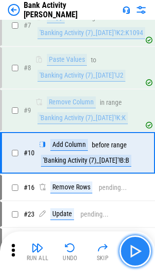
click at [127, 256] on button "button" at bounding box center [136, 252] width 32 height 32
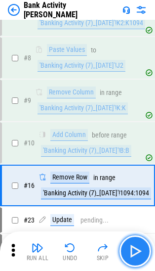
click at [127, 256] on button "button" at bounding box center [136, 252] width 32 height 32
click at [127, 256] on div "Run All Undo Skip" at bounding box center [79, 252] width 146 height 32
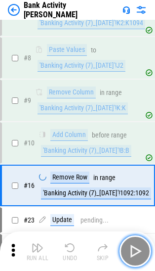
click at [127, 256] on button "button" at bounding box center [136, 252] width 32 height 32
click at [127, 256] on div "Run All Undo Skip" at bounding box center [79, 252] width 146 height 32
click at [127, 256] on button "button" at bounding box center [136, 252] width 32 height 32
click at [127, 256] on div "Run All Undo Skip" at bounding box center [79, 252] width 146 height 32
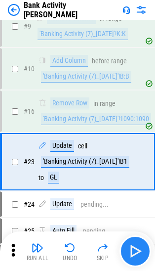
scroll to position [340, 0]
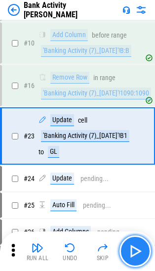
click at [127, 256] on button "button" at bounding box center [136, 252] width 32 height 32
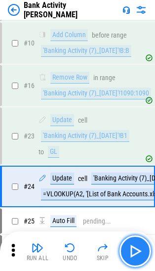
click at [127, 256] on button "button" at bounding box center [136, 252] width 32 height 32
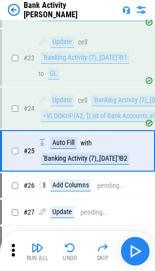
scroll to position [433, 0]
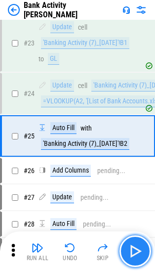
click at [127, 256] on button "button" at bounding box center [136, 252] width 32 height 32
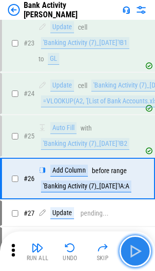
click at [127, 256] on button "button" at bounding box center [136, 252] width 32 height 32
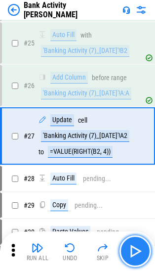
click at [127, 256] on button "button" at bounding box center [136, 252] width 32 height 32
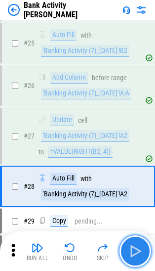
click at [127, 256] on button "button" at bounding box center [136, 252] width 32 height 32
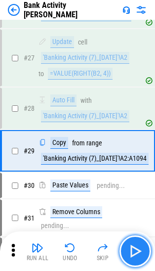
scroll to position [619, 0]
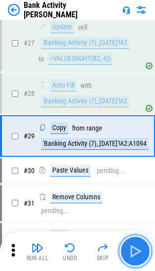
click at [127, 256] on button "button" at bounding box center [136, 252] width 32 height 32
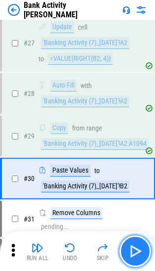
click at [127, 256] on button "button" at bounding box center [136, 252] width 32 height 32
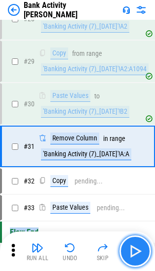
click at [127, 256] on button "button" at bounding box center [136, 252] width 32 height 32
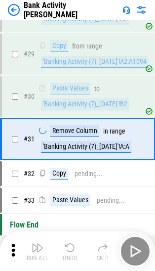
click at [127, 256] on div "Run All Undo Skip" at bounding box center [79, 252] width 146 height 32
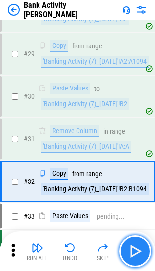
click at [127, 256] on button "button" at bounding box center [136, 252] width 32 height 32
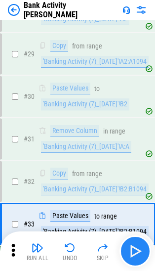
scroll to position [746, 0]
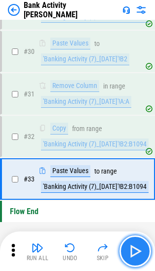
click at [127, 256] on button "button" at bounding box center [136, 252] width 32 height 32
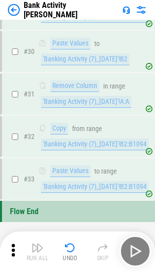
click at [69, 248] on img "button" at bounding box center [70, 248] width 12 height 12
click at [69, 248] on div "Run All Undo Skip" at bounding box center [79, 252] width 146 height 32
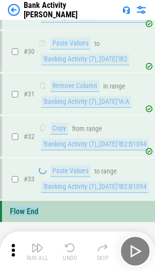
click at [69, 248] on div "Run All Undo Skip" at bounding box center [79, 252] width 146 height 32
click at [69, 248] on img "button" at bounding box center [70, 248] width 12 height 12
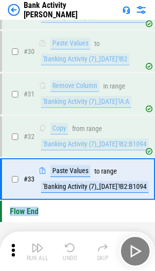
click at [69, 248] on img "button" at bounding box center [70, 248] width 12 height 12
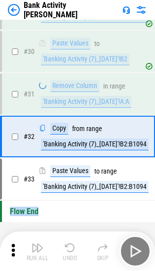
click at [69, 248] on div "Run All Undo Skip" at bounding box center [79, 252] width 146 height 32
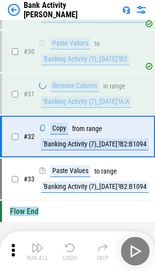
click at [69, 248] on div "Run All Undo Skip" at bounding box center [79, 252] width 146 height 32
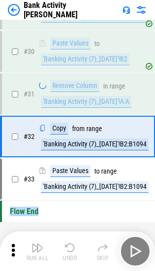
click at [69, 248] on div "Run All Undo Skip" at bounding box center [79, 252] width 146 height 32
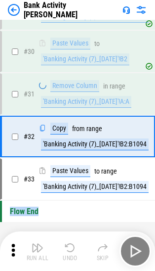
click at [69, 248] on div "Run All Undo Skip" at bounding box center [79, 252] width 146 height 32
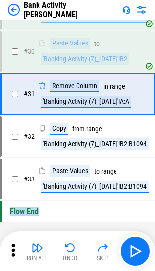
click at [69, 248] on img "button" at bounding box center [70, 248] width 12 height 12
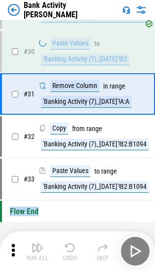
click at [69, 248] on div "Run All Undo Skip" at bounding box center [79, 252] width 146 height 32
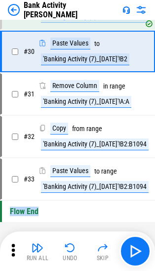
click at [69, 248] on img "button" at bounding box center [70, 248] width 12 height 12
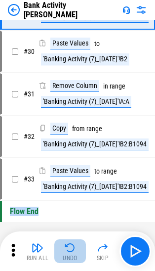
click at [69, 248] on img "button" at bounding box center [70, 248] width 12 height 12
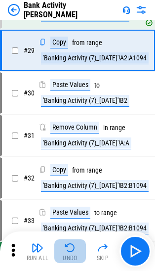
click at [69, 248] on div "Run All Undo Skip" at bounding box center [79, 252] width 146 height 32
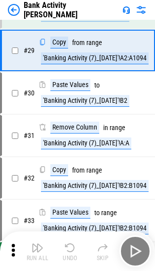
click at [69, 248] on div "Run All Undo Skip" at bounding box center [79, 252] width 146 height 32
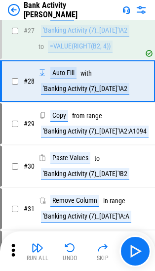
click at [69, 248] on img "button" at bounding box center [70, 248] width 12 height 12
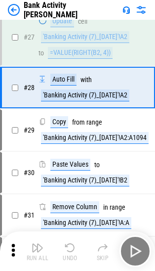
click at [69, 248] on div "Run All Undo Skip" at bounding box center [79, 252] width 146 height 32
click at [69, 248] on img "button" at bounding box center [70, 248] width 12 height 12
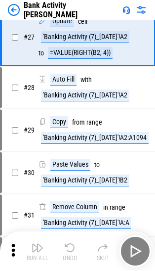
click at [69, 248] on div "Run All Undo Skip" at bounding box center [79, 252] width 146 height 32
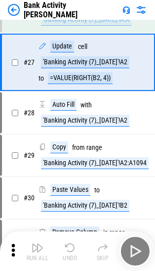
click at [69, 248] on img "button" at bounding box center [70, 248] width 12 height 12
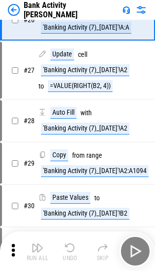
click at [69, 248] on div "Run All Undo Skip" at bounding box center [79, 252] width 146 height 32
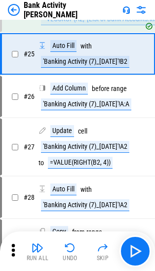
click at [69, 248] on img "button" at bounding box center [70, 248] width 12 height 12
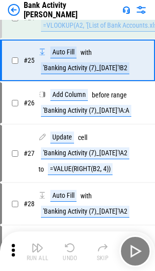
click at [69, 248] on div "Run All Undo Skip" at bounding box center [79, 252] width 146 height 32
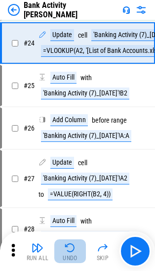
click at [69, 248] on img "button" at bounding box center [70, 248] width 12 height 12
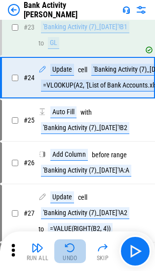
click at [69, 248] on div "Run All Undo Skip" at bounding box center [79, 252] width 146 height 32
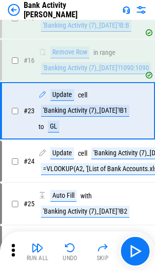
click at [69, 248] on img "button" at bounding box center [70, 248] width 12 height 12
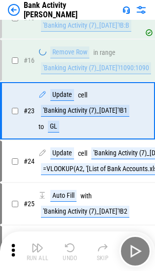
scroll to position [358, 0]
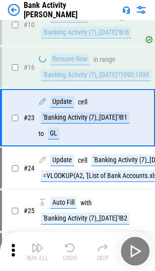
click at [69, 248] on div "Run All Undo Skip" at bounding box center [79, 252] width 146 height 32
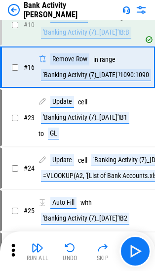
click at [69, 248] on img "button" at bounding box center [70, 248] width 12 height 12
click at [69, 248] on div "Run All Undo Skip" at bounding box center [79, 252] width 146 height 32
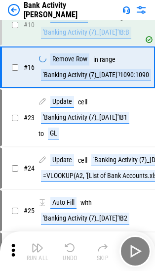
click at [69, 248] on div "Run All Undo Skip" at bounding box center [79, 252] width 146 height 32
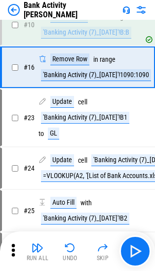
click at [69, 248] on img "button" at bounding box center [70, 248] width 12 height 12
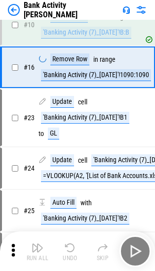
click at [69, 248] on div "Run All Undo Skip" at bounding box center [79, 252] width 146 height 32
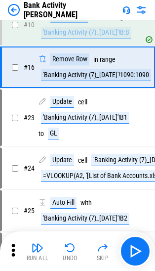
click at [69, 248] on div "Run All Undo Skip" at bounding box center [79, 252] width 146 height 32
click at [69, 248] on img "button" at bounding box center [70, 248] width 12 height 12
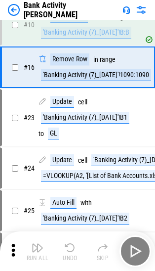
click at [69, 248] on div "Run All Undo Skip" at bounding box center [79, 252] width 146 height 32
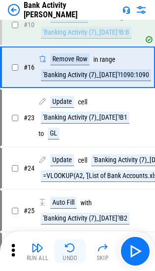
click at [75, 243] on img "button" at bounding box center [70, 248] width 12 height 12
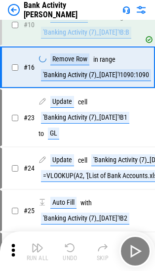
click at [75, 243] on div "Run All Undo Skip" at bounding box center [79, 252] width 146 height 32
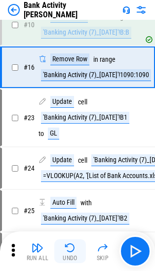
click at [65, 249] on img "button" at bounding box center [70, 248] width 12 height 12
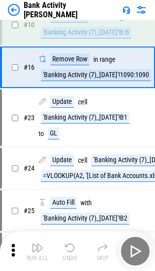
click at [65, 249] on div "Run All Undo Skip" at bounding box center [79, 252] width 146 height 32
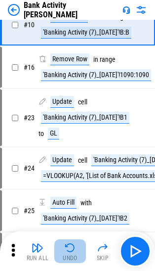
click at [65, 248] on img "button" at bounding box center [70, 248] width 12 height 12
click at [65, 248] on div "Run All Undo Skip" at bounding box center [79, 252] width 146 height 32
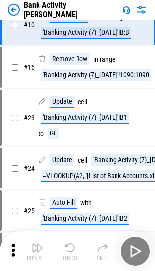
click at [65, 248] on div "Run All Undo Skip" at bounding box center [79, 252] width 146 height 32
click at [68, 249] on div "Run All Undo Skip" at bounding box center [79, 252] width 146 height 32
click at [69, 249] on div "Run All Undo Skip" at bounding box center [79, 252] width 146 height 32
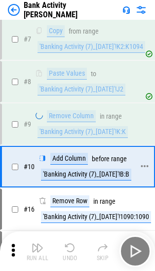
scroll to position [209, 0]
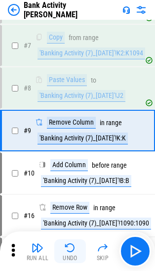
click at [60, 250] on button "Undo" at bounding box center [70, 252] width 32 height 24
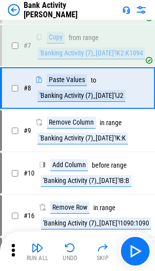
click at [71, 254] on button "Undo" at bounding box center [70, 252] width 32 height 24
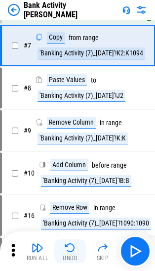
click at [72, 251] on img "button" at bounding box center [70, 248] width 12 height 12
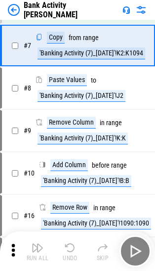
click at [72, 251] on div "Run All Undo Skip" at bounding box center [79, 252] width 146 height 32
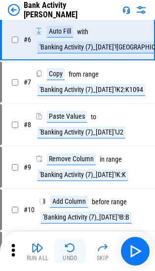
click at [72, 251] on img "button" at bounding box center [70, 248] width 12 height 12
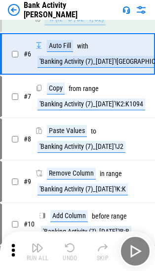
click at [72, 251] on div "Run All Undo Skip" at bounding box center [79, 252] width 146 height 32
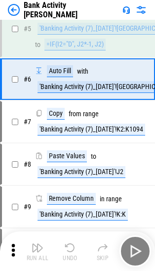
click at [72, 251] on img "button" at bounding box center [70, 248] width 12 height 12
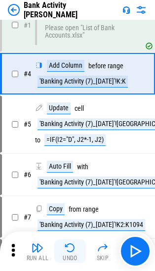
click at [72, 251] on img "button" at bounding box center [70, 248] width 12 height 12
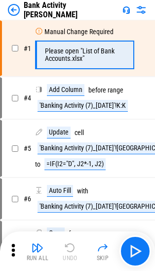
click at [72, 251] on div "Run All Undo Skip" at bounding box center [79, 252] width 146 height 32
click at [13, 9] on img at bounding box center [14, 10] width 12 height 12
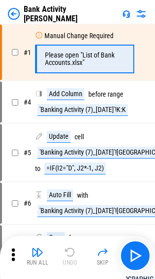
scroll to position [0, 0]
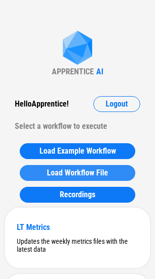
click at [95, 168] on button "Load Workflow File" at bounding box center [78, 173] width 116 height 16
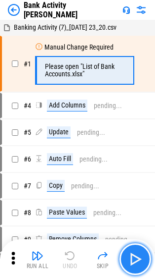
click at [131, 259] on img "button" at bounding box center [136, 259] width 16 height 16
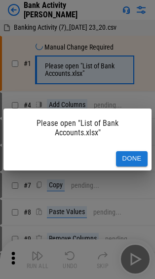
click at [137, 155] on button "Done" at bounding box center [132, 158] width 32 height 15
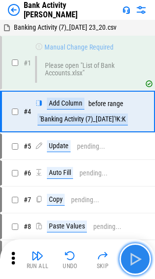
click at [131, 255] on img "button" at bounding box center [136, 259] width 16 height 16
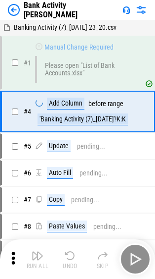
click at [131, 255] on div "Run All Undo Skip" at bounding box center [79, 259] width 146 height 32
click at [131, 255] on img "button" at bounding box center [136, 259] width 16 height 16
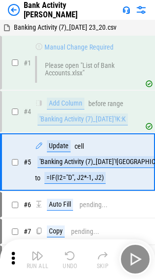
click at [131, 255] on div "Run All Undo Skip" at bounding box center [79, 259] width 146 height 32
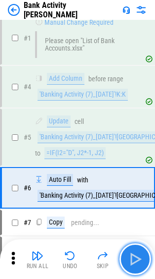
click at [131, 255] on img "button" at bounding box center [136, 259] width 16 height 16
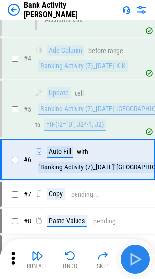
click at [131, 255] on div "Run All Undo Skip" at bounding box center [79, 259] width 146 height 32
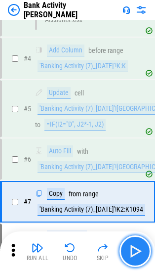
click at [131, 255] on img "button" at bounding box center [136, 252] width 16 height 16
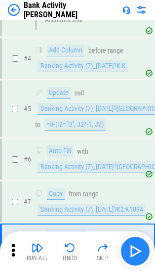
click at [131, 255] on div "Run All Undo Skip" at bounding box center [79, 252] width 146 height 32
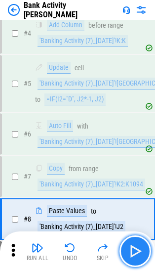
click at [131, 255] on img "button" at bounding box center [136, 252] width 16 height 16
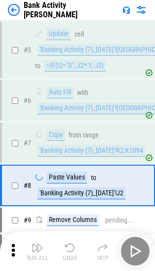
click at [131, 255] on div "Run All Undo Skip" at bounding box center [79, 252] width 146 height 32
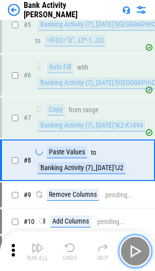
click at [131, 255] on img "button" at bounding box center [136, 252] width 16 height 16
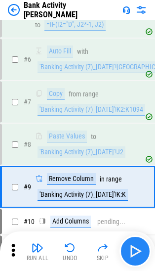
click at [131, 255] on div "Run All Undo Skip" at bounding box center [79, 252] width 146 height 32
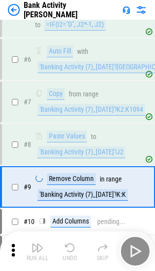
click at [131, 255] on div "Run All Undo Skip" at bounding box center [79, 252] width 146 height 32
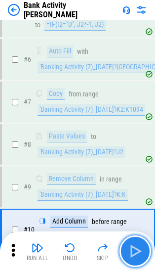
click at [131, 255] on img "button" at bounding box center [136, 252] width 16 height 16
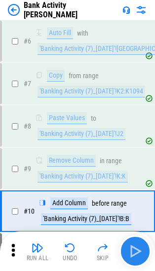
click at [131, 255] on div "Run All Undo Skip" at bounding box center [79, 252] width 146 height 32
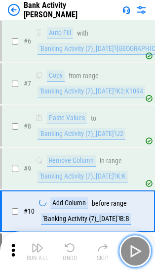
click at [131, 255] on img "button" at bounding box center [136, 252] width 16 height 16
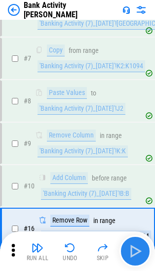
scroll to position [249, 0]
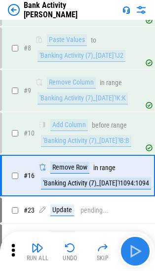
click at [131, 255] on div "Run All Undo Skip" at bounding box center [79, 252] width 146 height 32
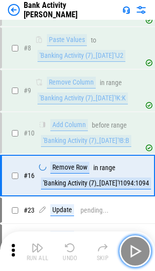
click at [131, 255] on img "button" at bounding box center [136, 252] width 16 height 16
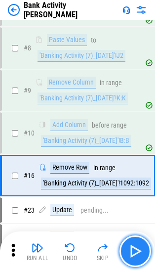
click at [131, 251] on img "button" at bounding box center [136, 252] width 16 height 16
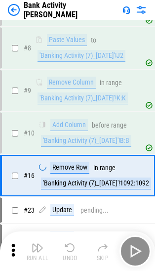
click at [131, 251] on div "Run All Undo Skip" at bounding box center [79, 252] width 146 height 32
click at [131, 251] on img "button" at bounding box center [136, 252] width 16 height 16
click at [131, 251] on div "Run All Undo Skip" at bounding box center [79, 252] width 146 height 32
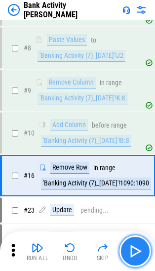
click at [131, 251] on img "button" at bounding box center [136, 252] width 16 height 16
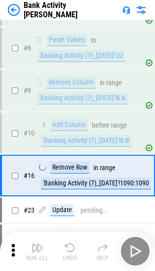
click at [131, 251] on div "Run All Undo Skip" at bounding box center [79, 252] width 146 height 32
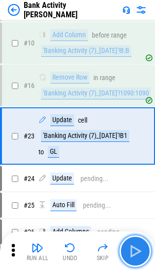
click at [131, 251] on img "button" at bounding box center [136, 252] width 16 height 16
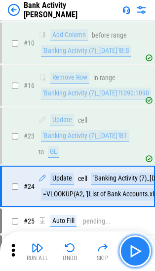
click at [131, 251] on img "button" at bounding box center [136, 252] width 16 height 16
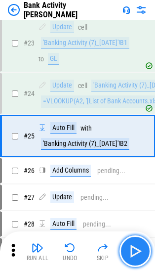
click at [131, 251] on img "button" at bounding box center [136, 252] width 16 height 16
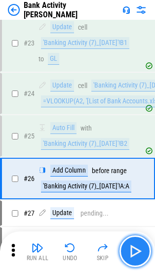
click at [131, 251] on img "button" at bounding box center [136, 252] width 16 height 16
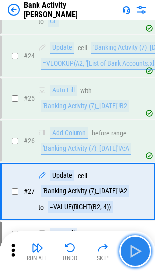
click at [131, 251] on img "button" at bounding box center [136, 252] width 16 height 16
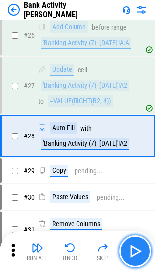
click at [131, 251] on img "button" at bounding box center [136, 252] width 16 height 16
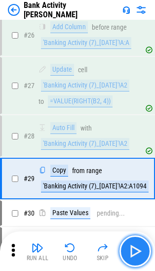
click at [131, 251] on img "button" at bounding box center [136, 252] width 16 height 16
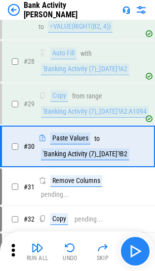
scroll to position [661, 0]
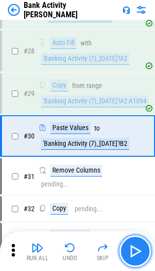
click at [131, 251] on img "button" at bounding box center [136, 252] width 16 height 16
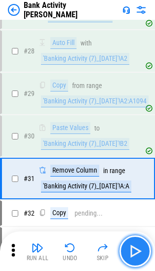
click at [131, 251] on img "button" at bounding box center [136, 252] width 16 height 16
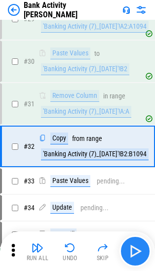
scroll to position [747, 0]
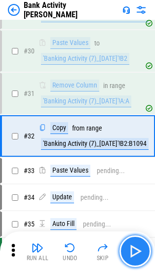
click at [131, 250] on img "button" at bounding box center [136, 252] width 16 height 16
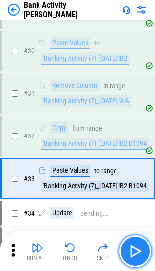
click at [131, 250] on img "button" at bounding box center [136, 252] width 16 height 16
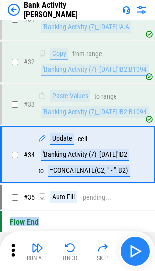
scroll to position [831, 0]
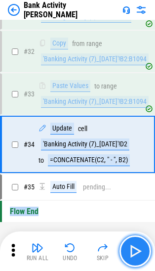
click at [131, 250] on img "button" at bounding box center [136, 252] width 16 height 16
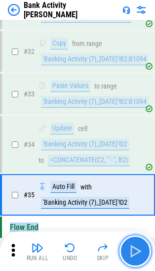
click at [131, 250] on img "button" at bounding box center [136, 252] width 16 height 16
